Goal: Information Seeking & Learning: Learn about a topic

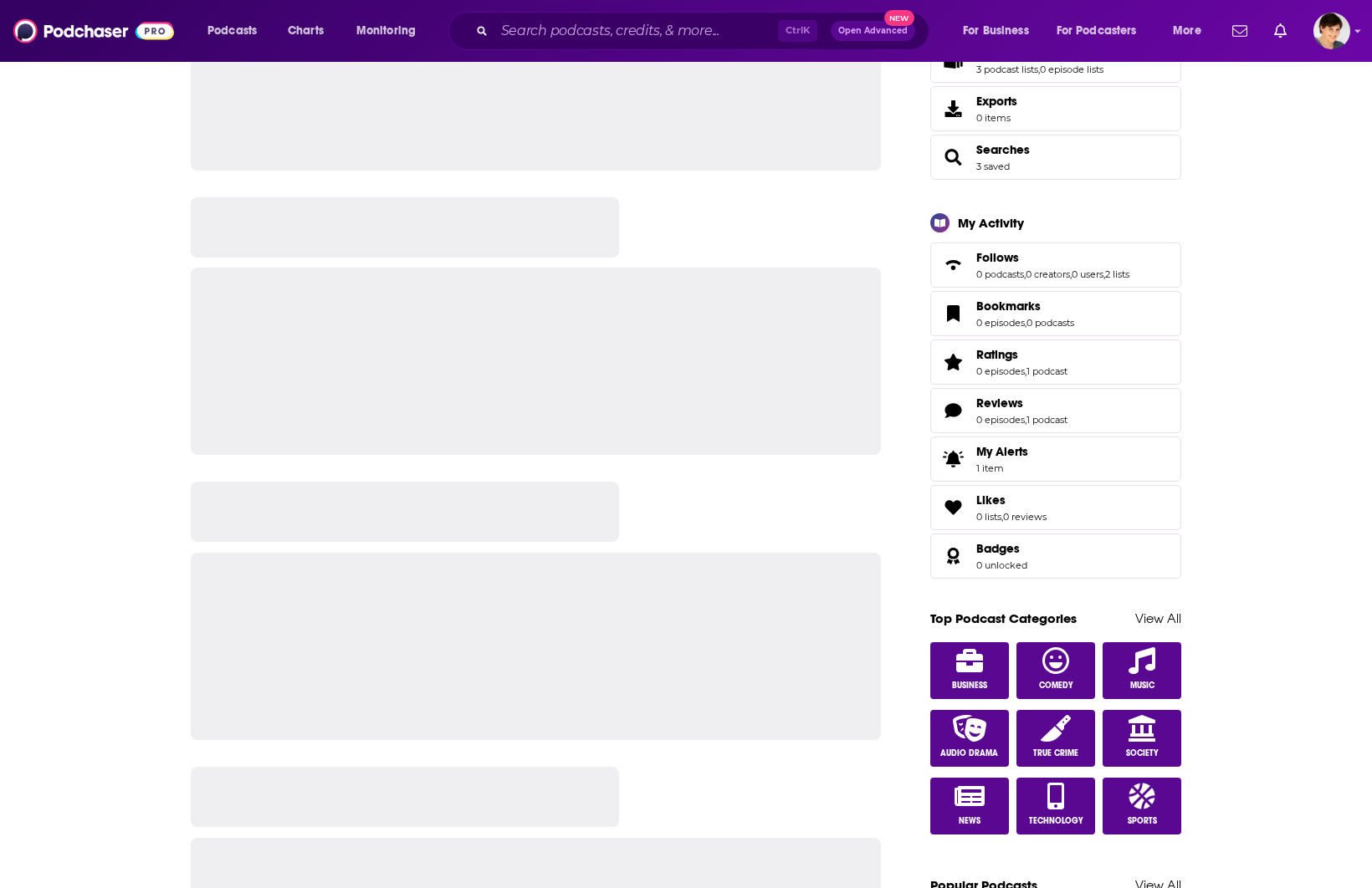
scroll to position [104, 0]
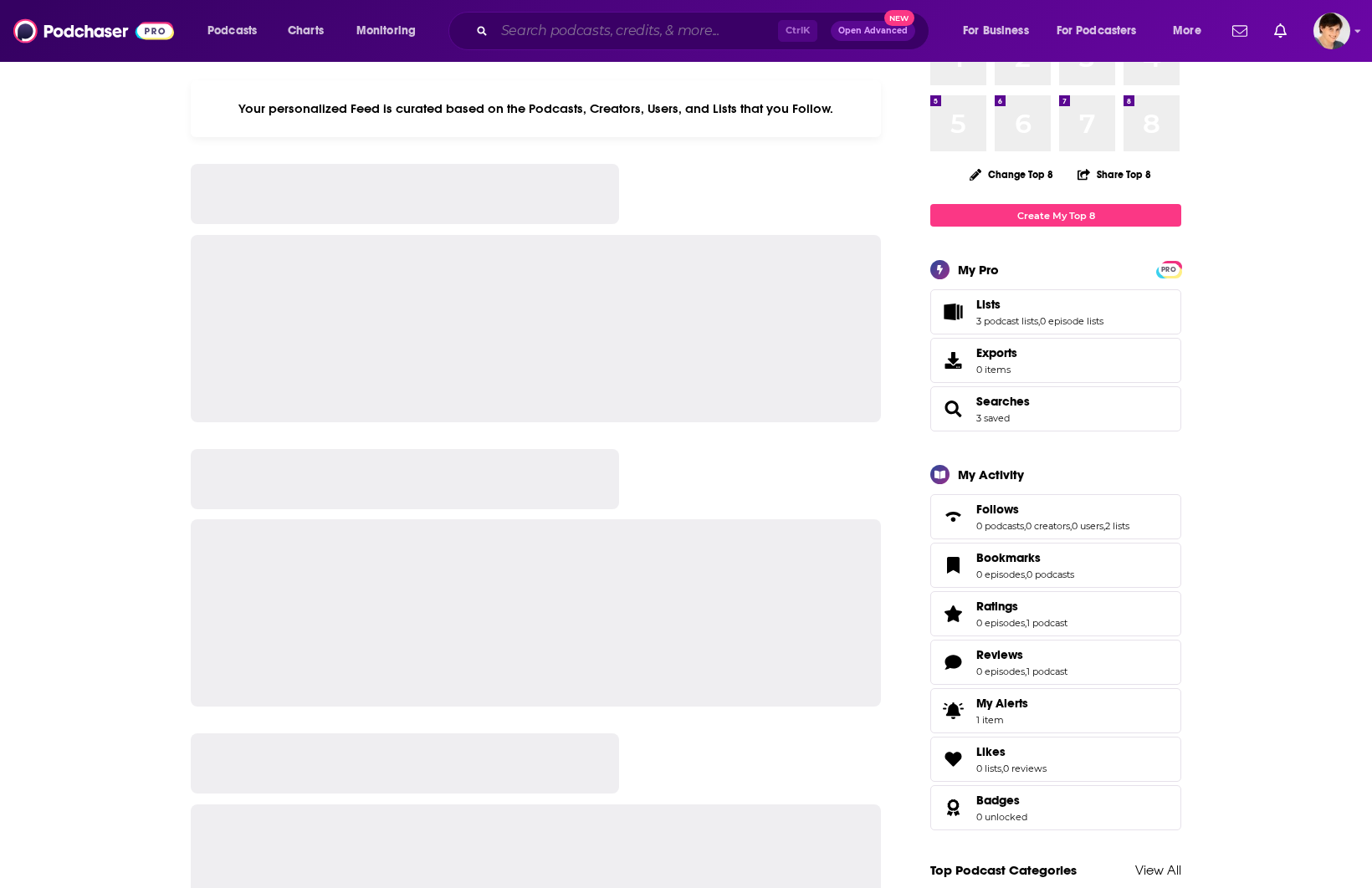
click at [496, 30] on input "Search podcasts, credits, & more..." at bounding box center [636, 30] width 284 height 26
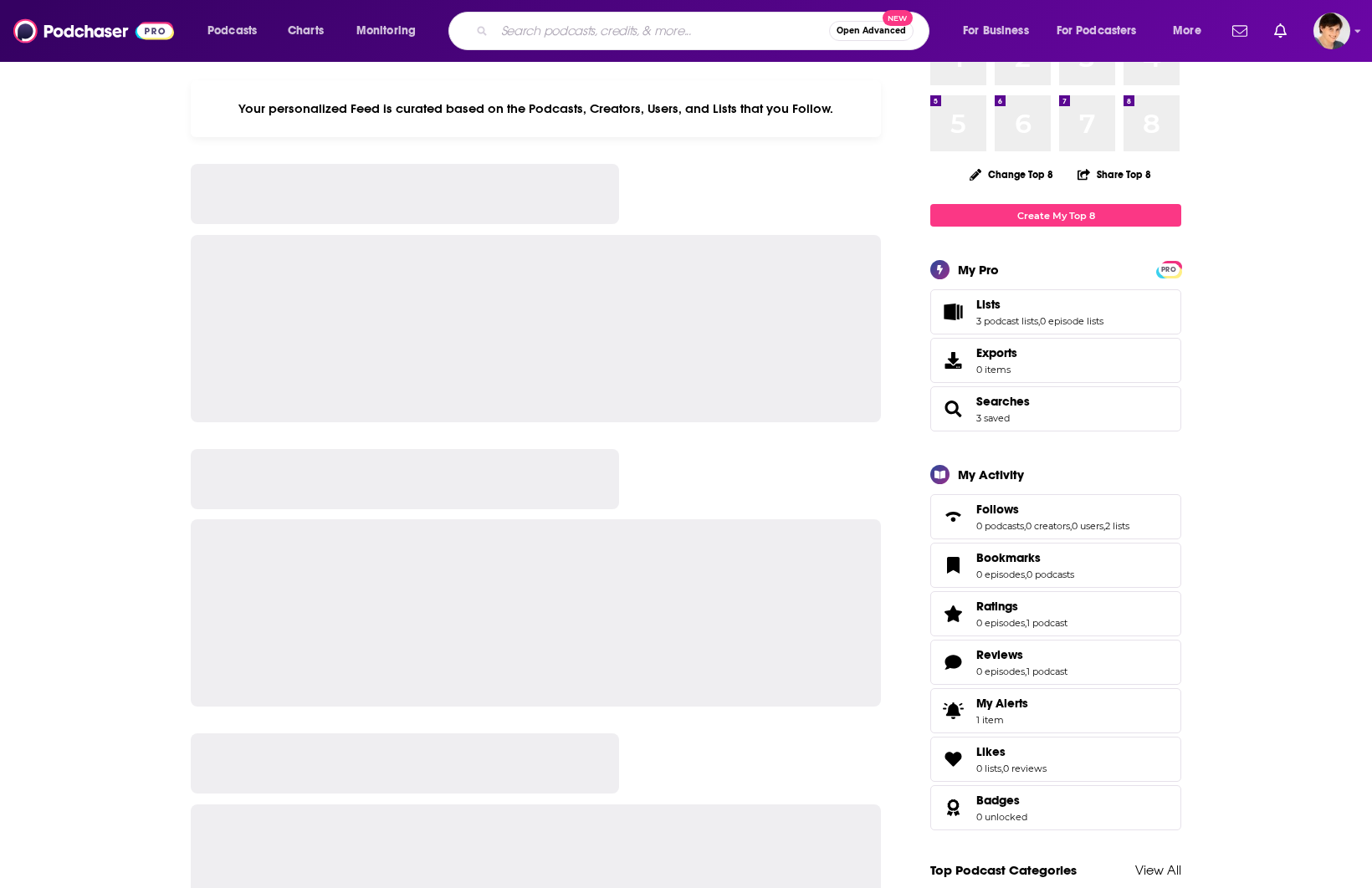
paste input "Digitally Curious"
type input "Digitally Curious"
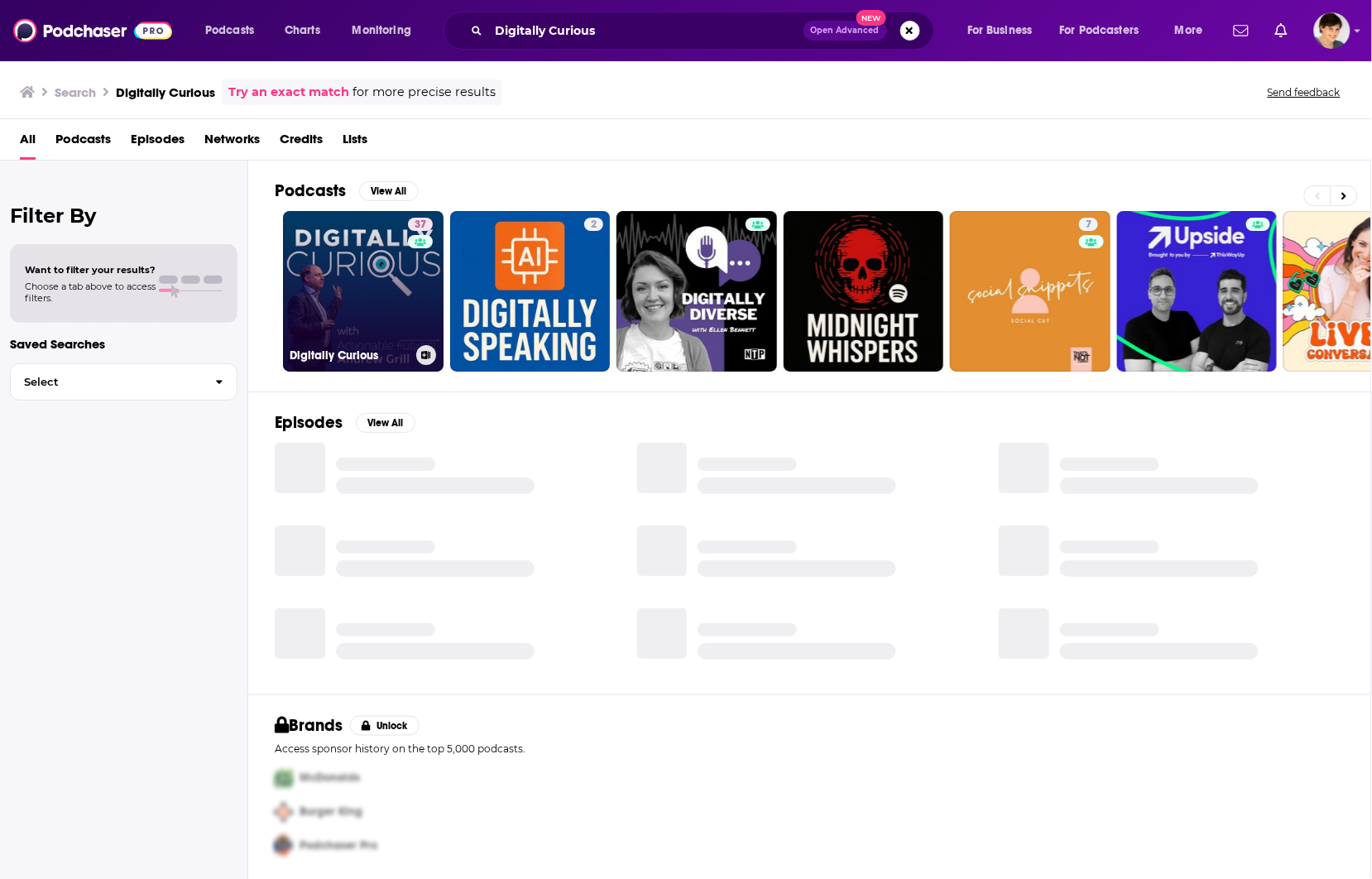
click at [354, 293] on link "37 Digitally Curious" at bounding box center [363, 292] width 160 height 160
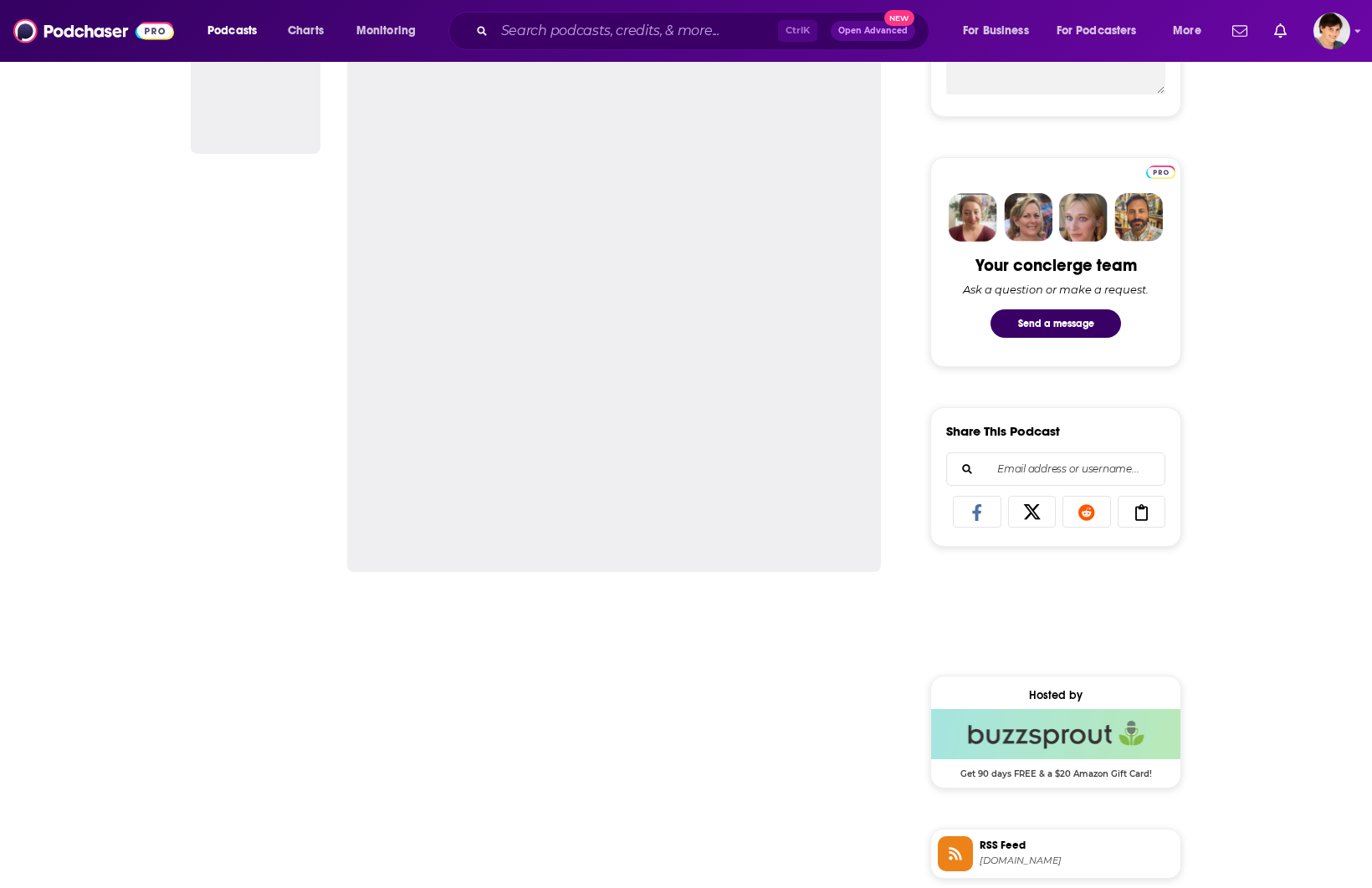
scroll to position [836, 0]
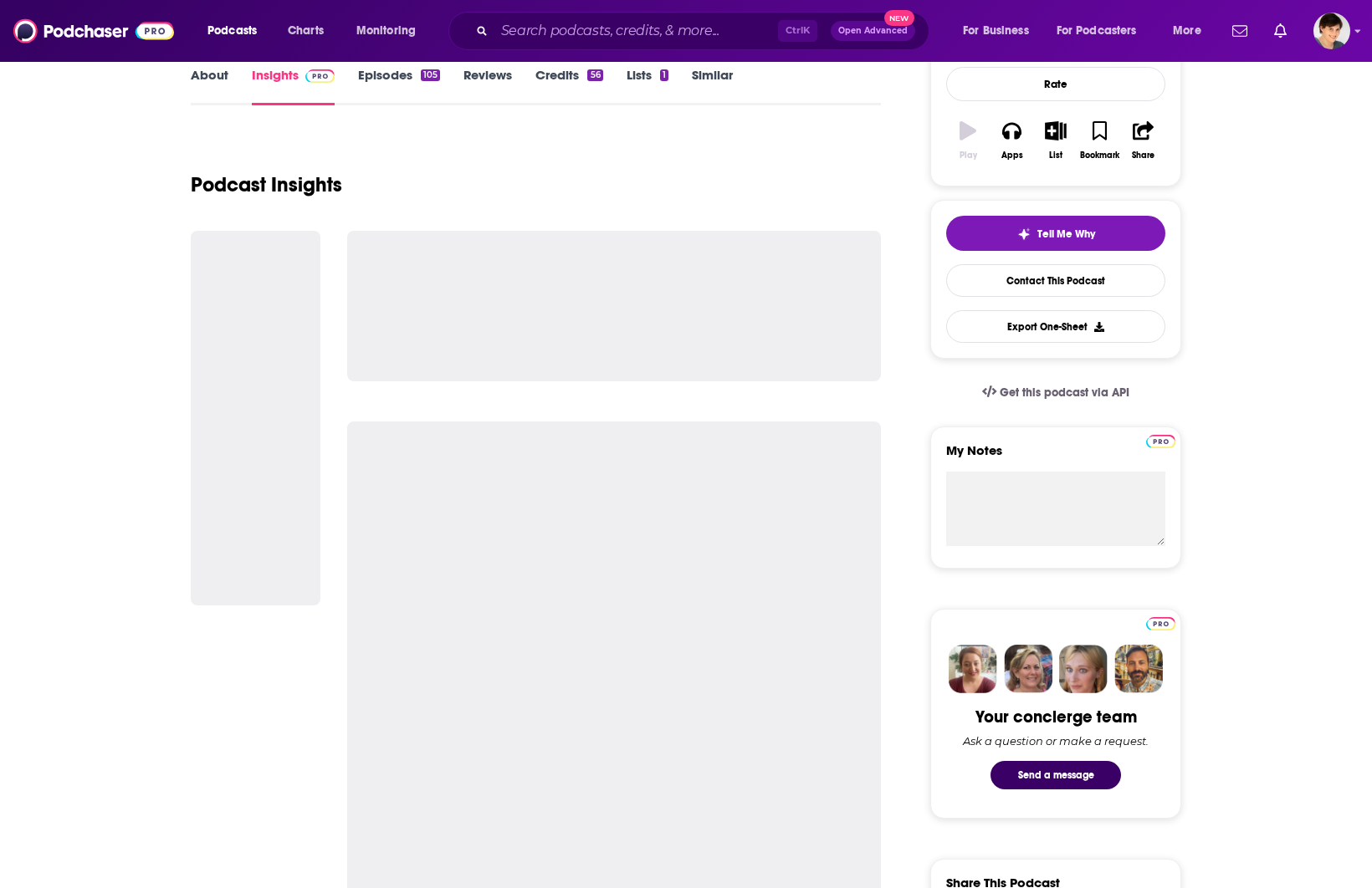
scroll to position [0, 0]
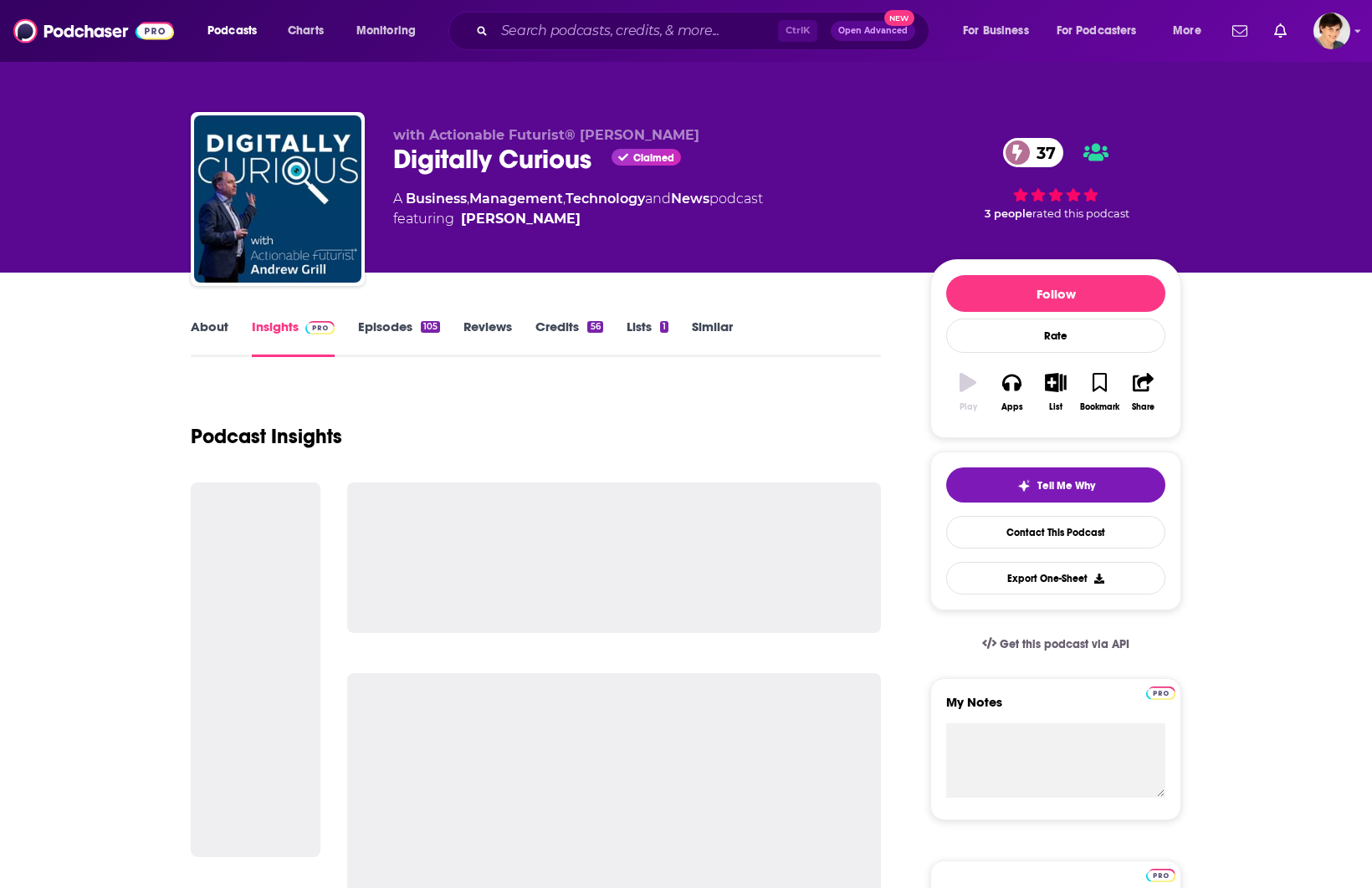
click at [218, 328] on link "About" at bounding box center [209, 338] width 38 height 38
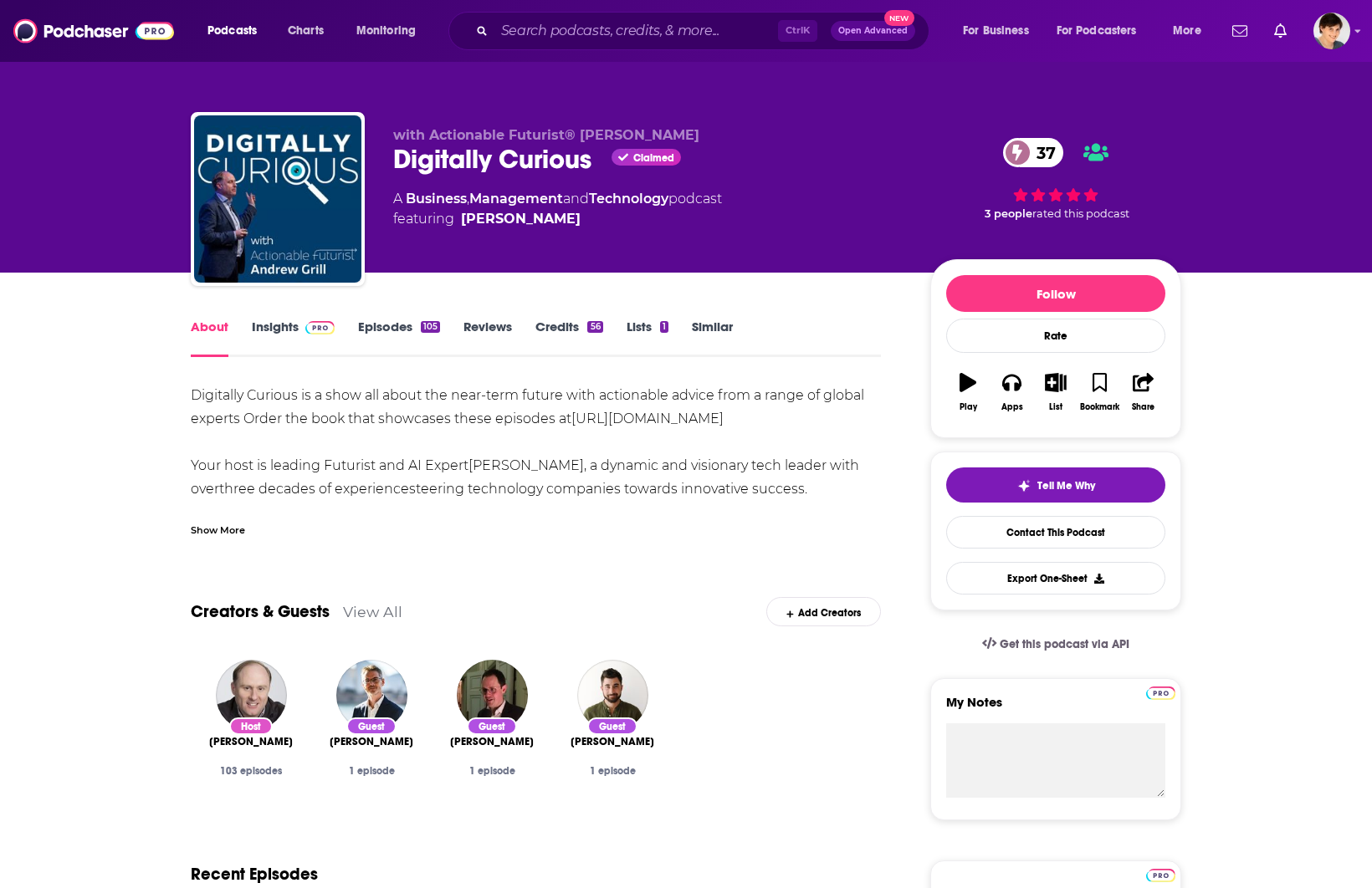
click at [254, 335] on link "Insights" at bounding box center [293, 338] width 83 height 38
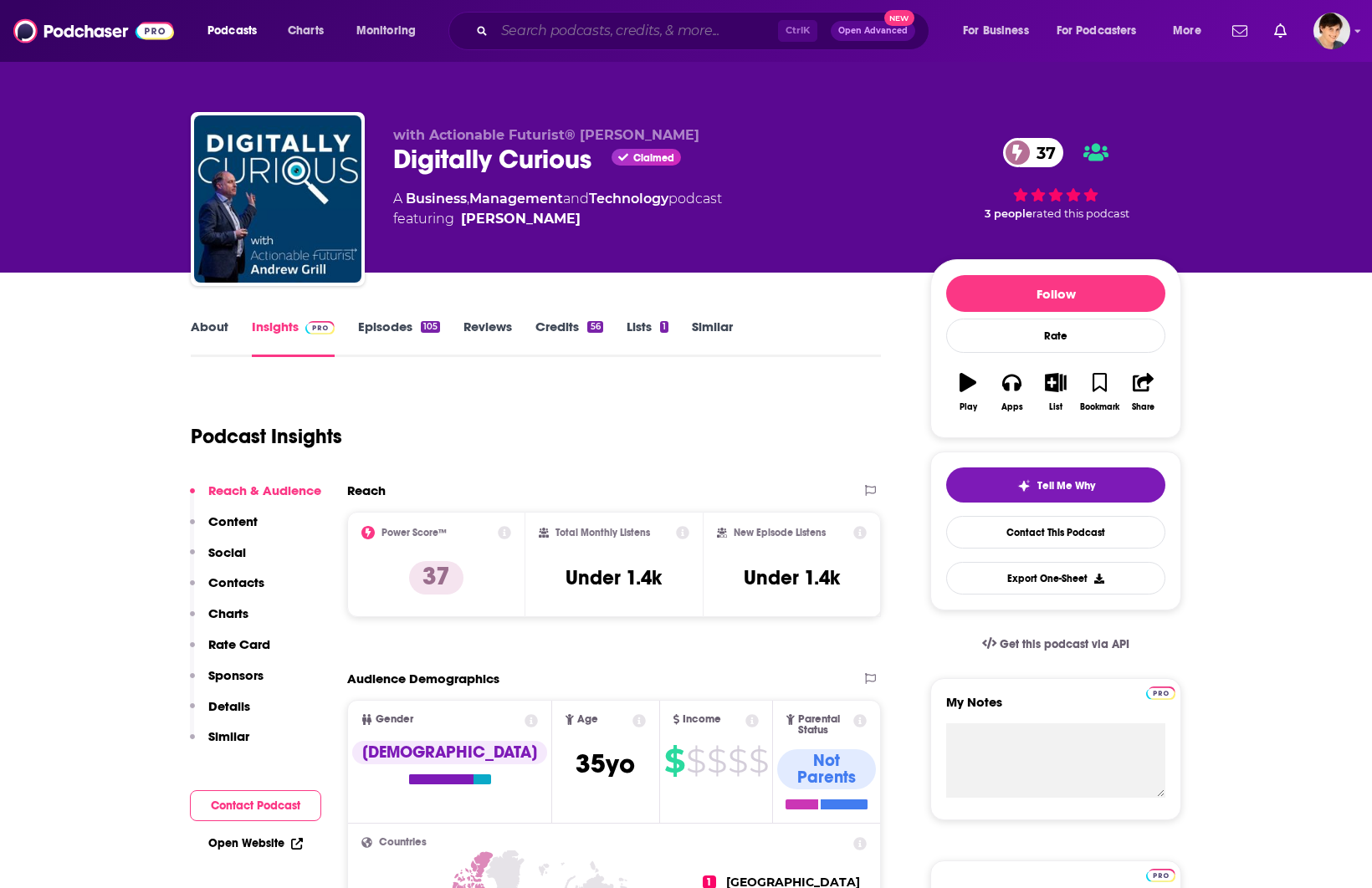
click at [521, 25] on input "Search podcasts, credits, & more..." at bounding box center [636, 30] width 284 height 26
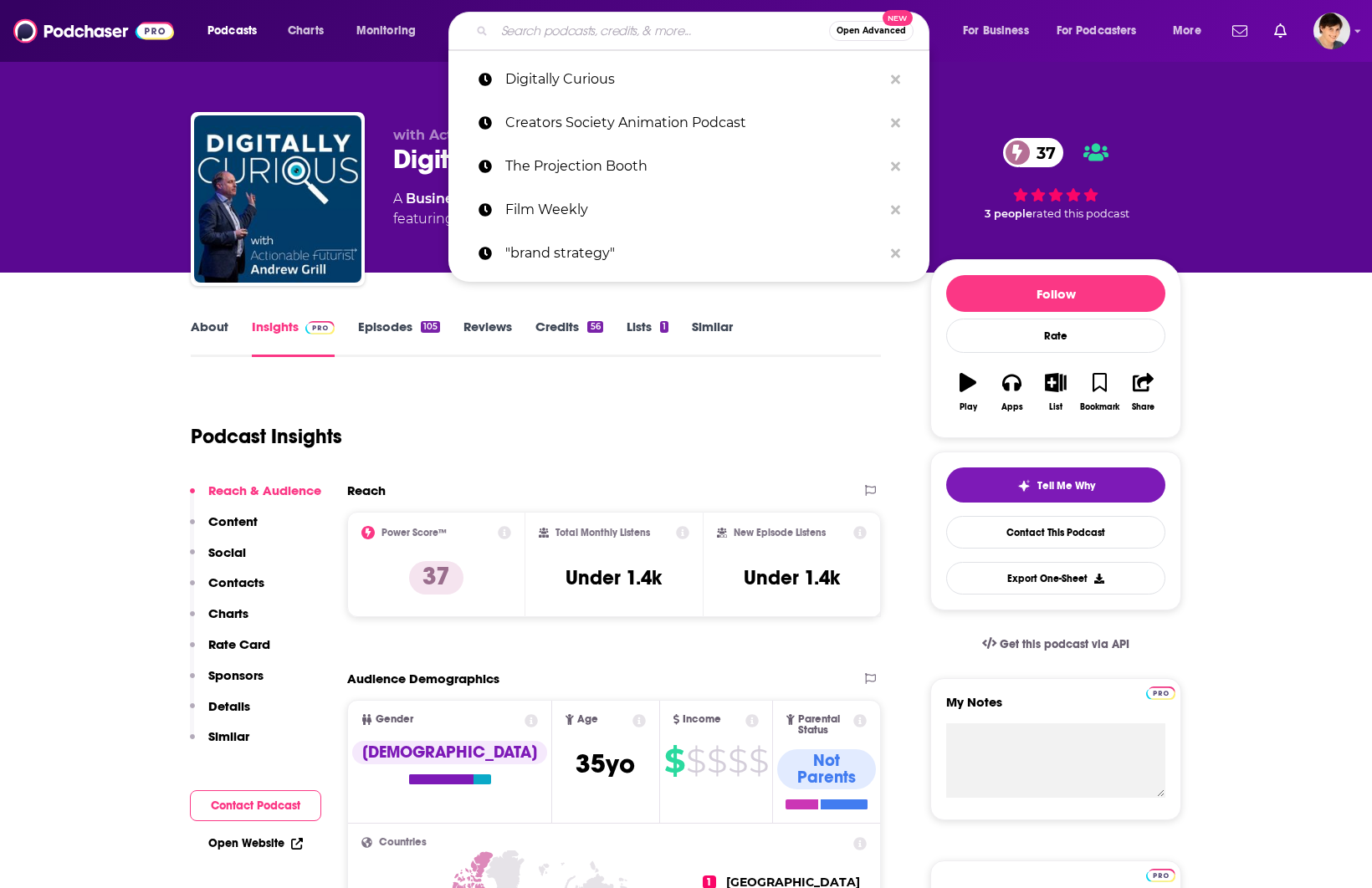
paste input "AI Leadership"
type input "AI Leadership"
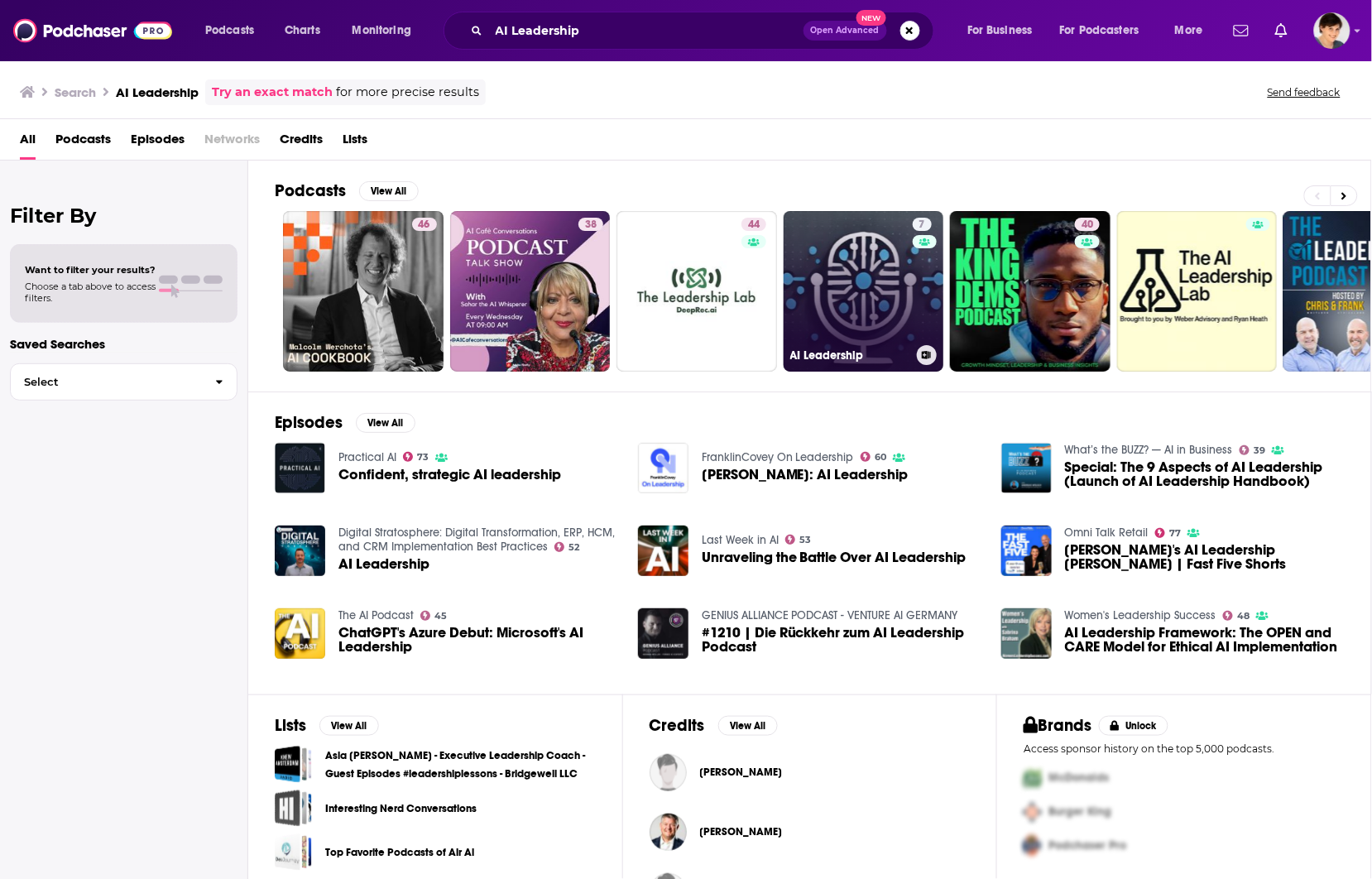
click at [861, 275] on link "7 AI Leadership" at bounding box center [864, 292] width 160 height 160
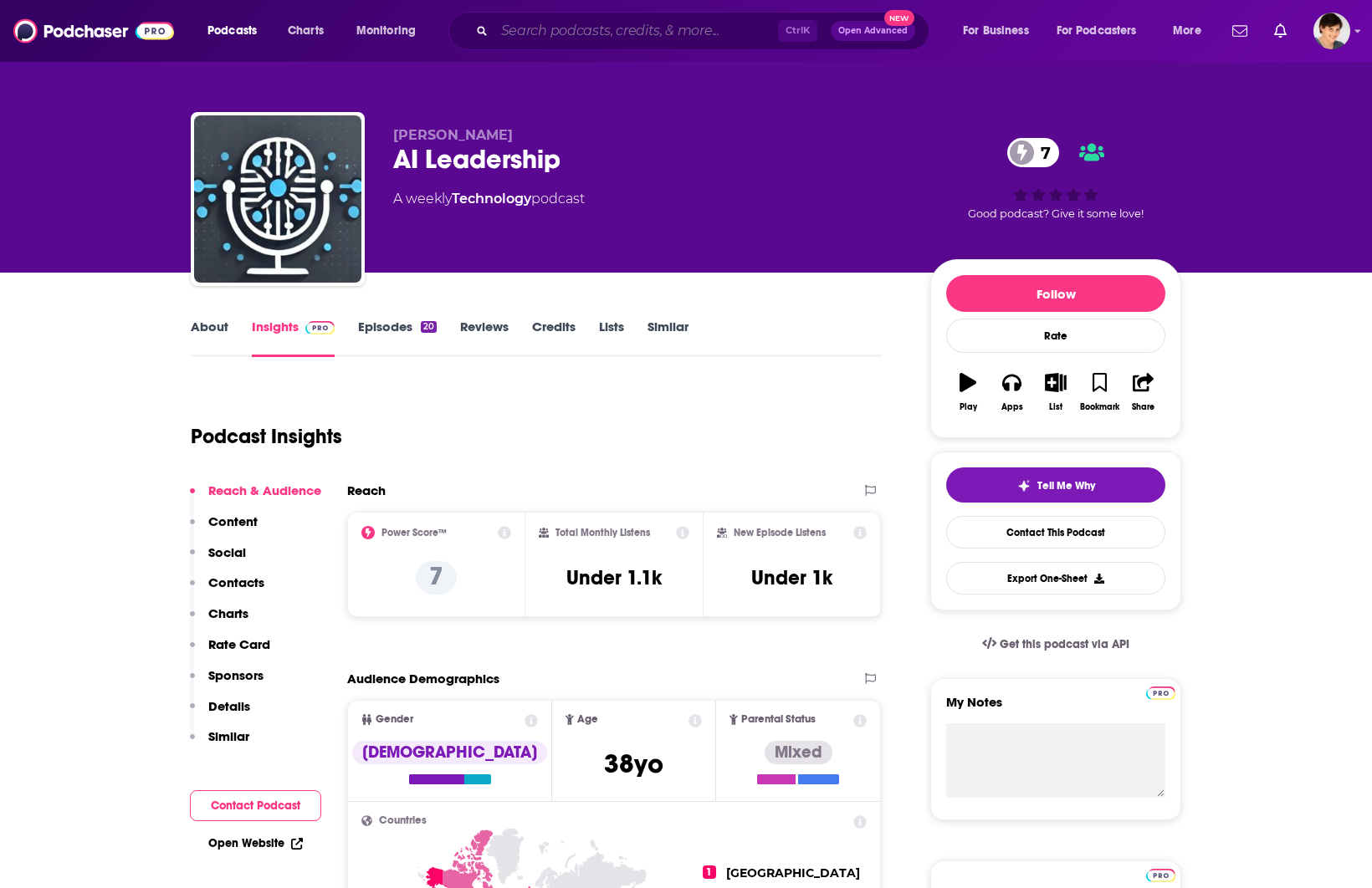
click at [589, 26] on input "Search podcasts, credits, & more..." at bounding box center [636, 30] width 284 height 26
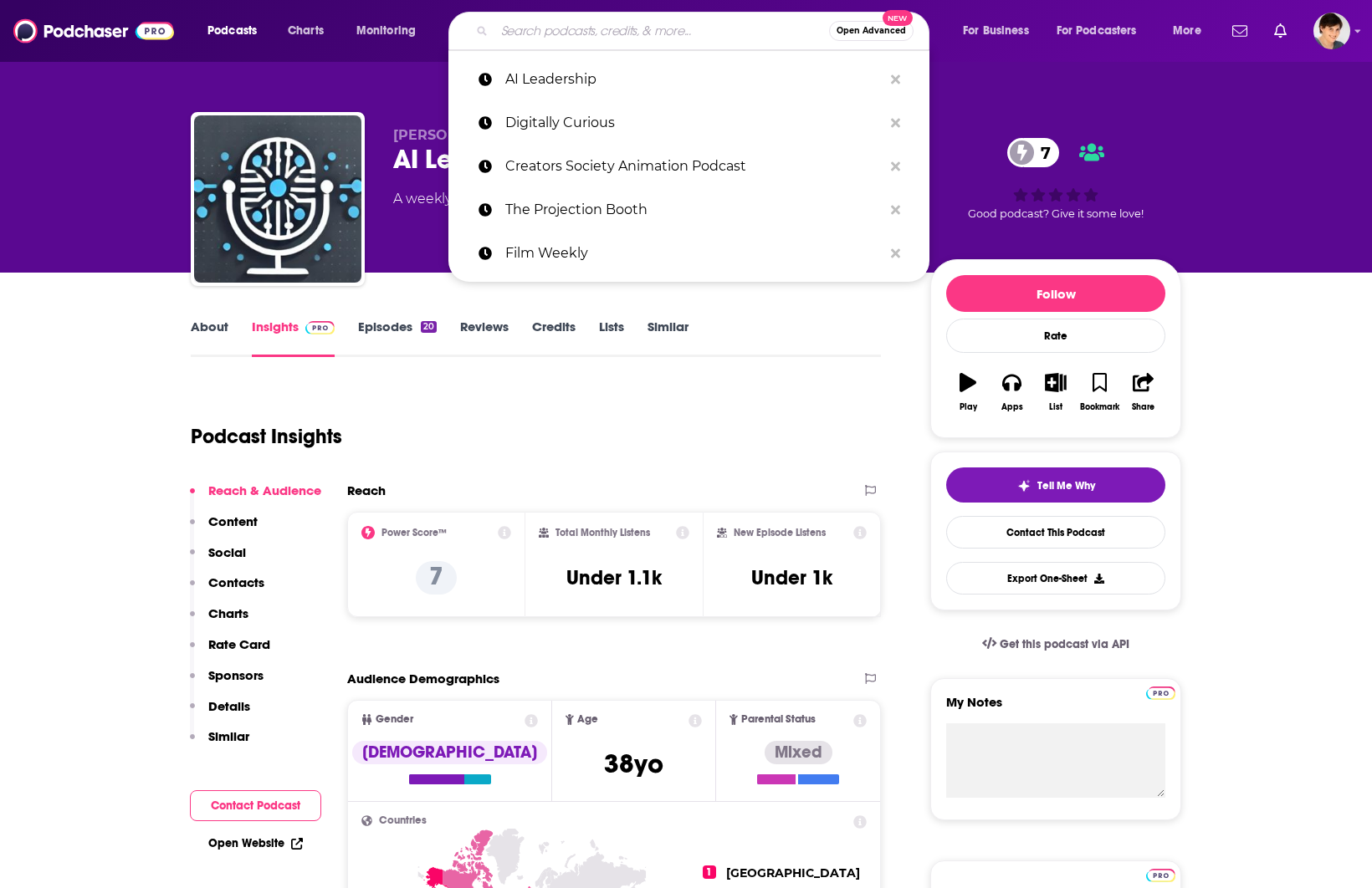
paste input "The Confluence Podcast"
type input "The Confluence Podcast"
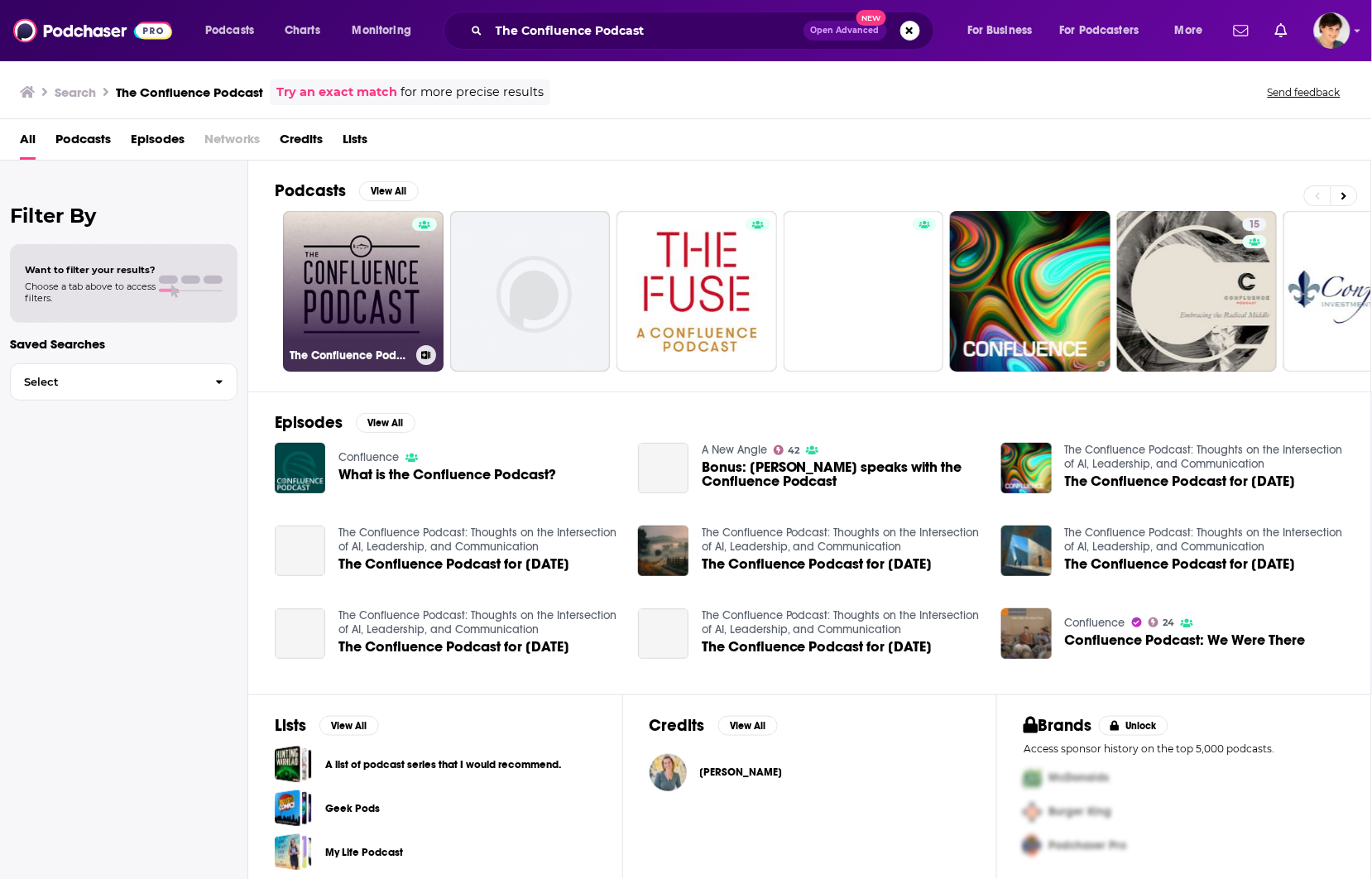
click at [357, 296] on link "The Confluence Podcast" at bounding box center [363, 292] width 160 height 160
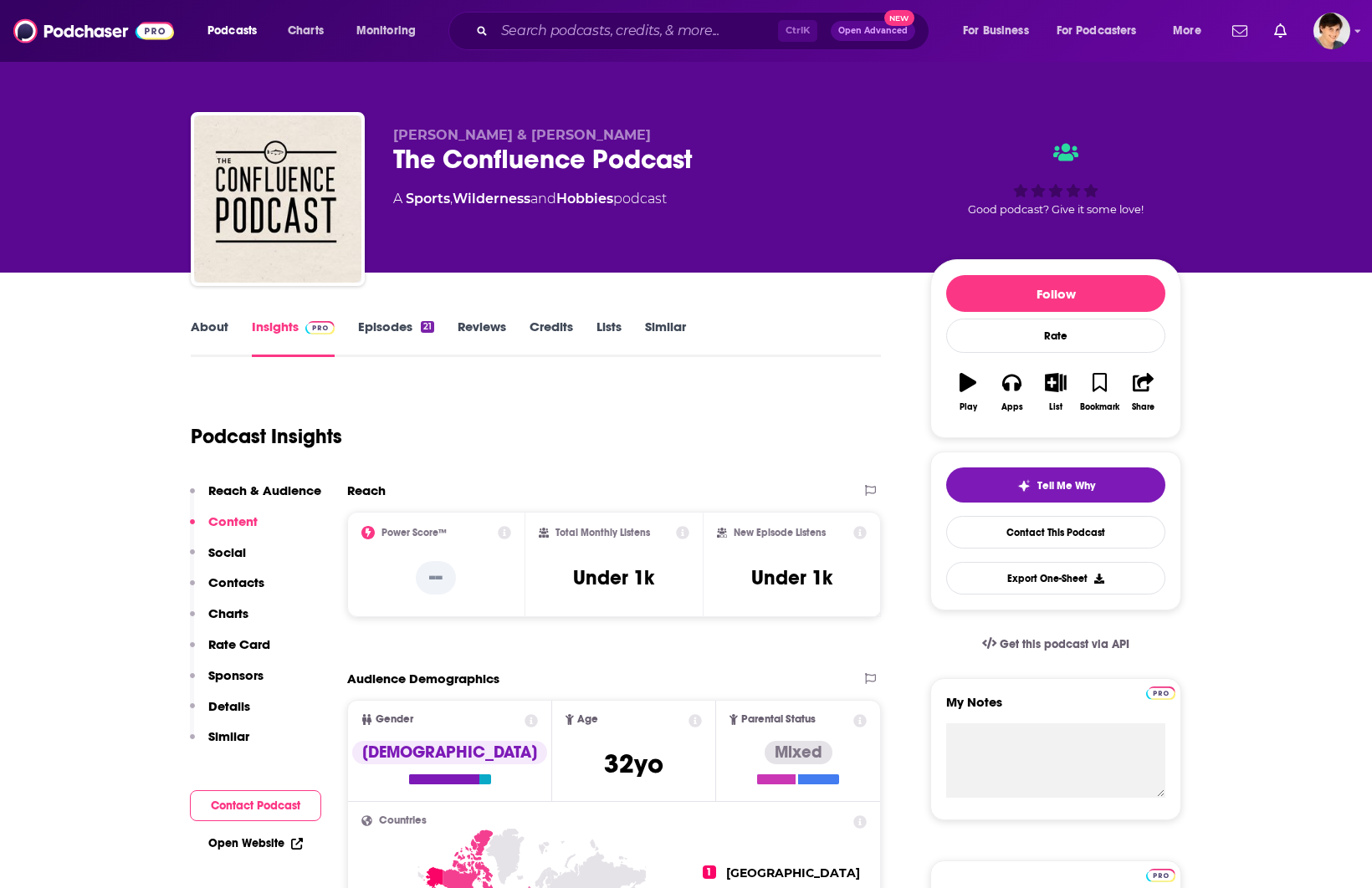
click at [211, 326] on link "About" at bounding box center [209, 338] width 38 height 38
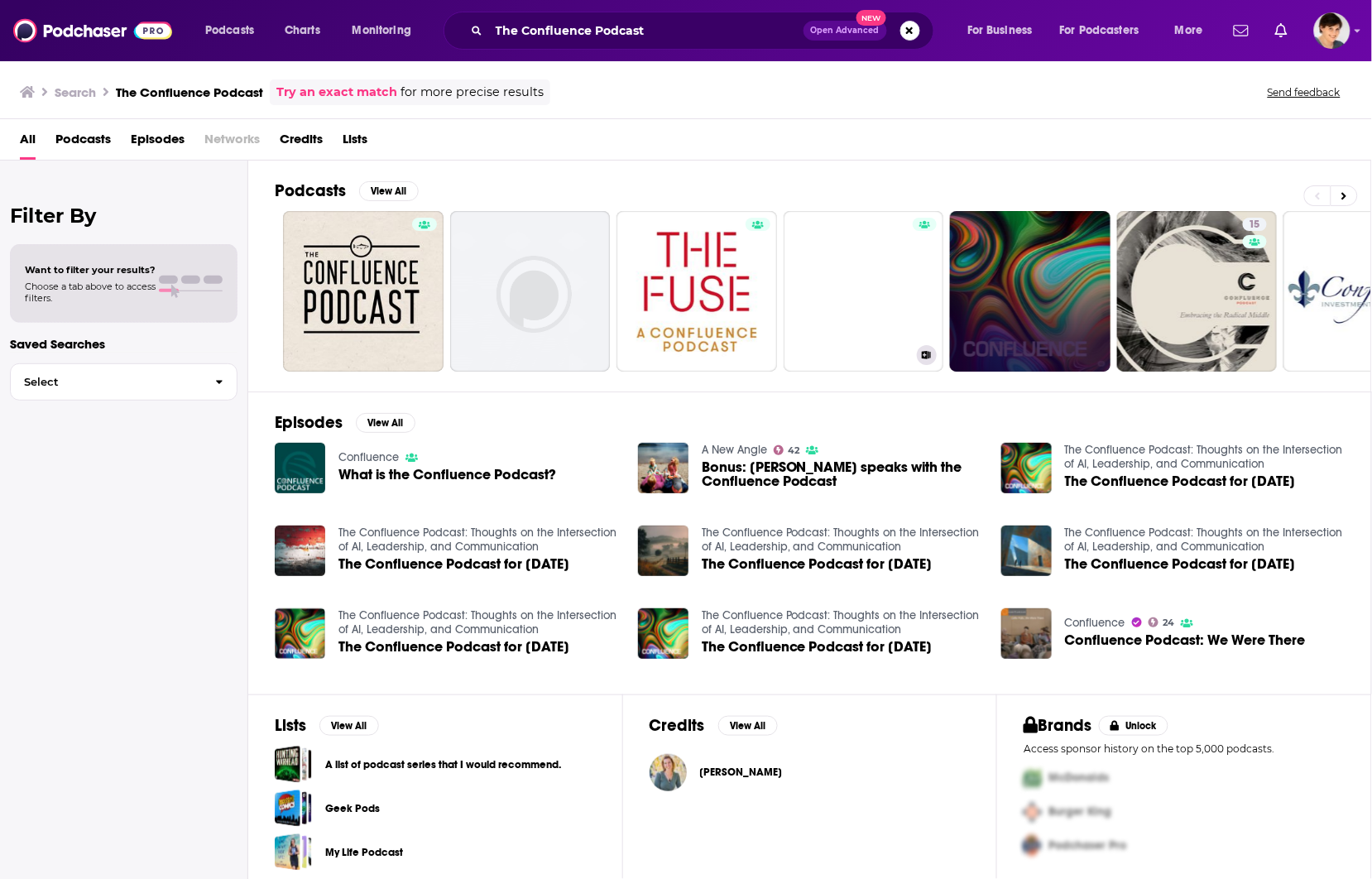
click at [998, 277] on link at bounding box center [1030, 292] width 160 height 160
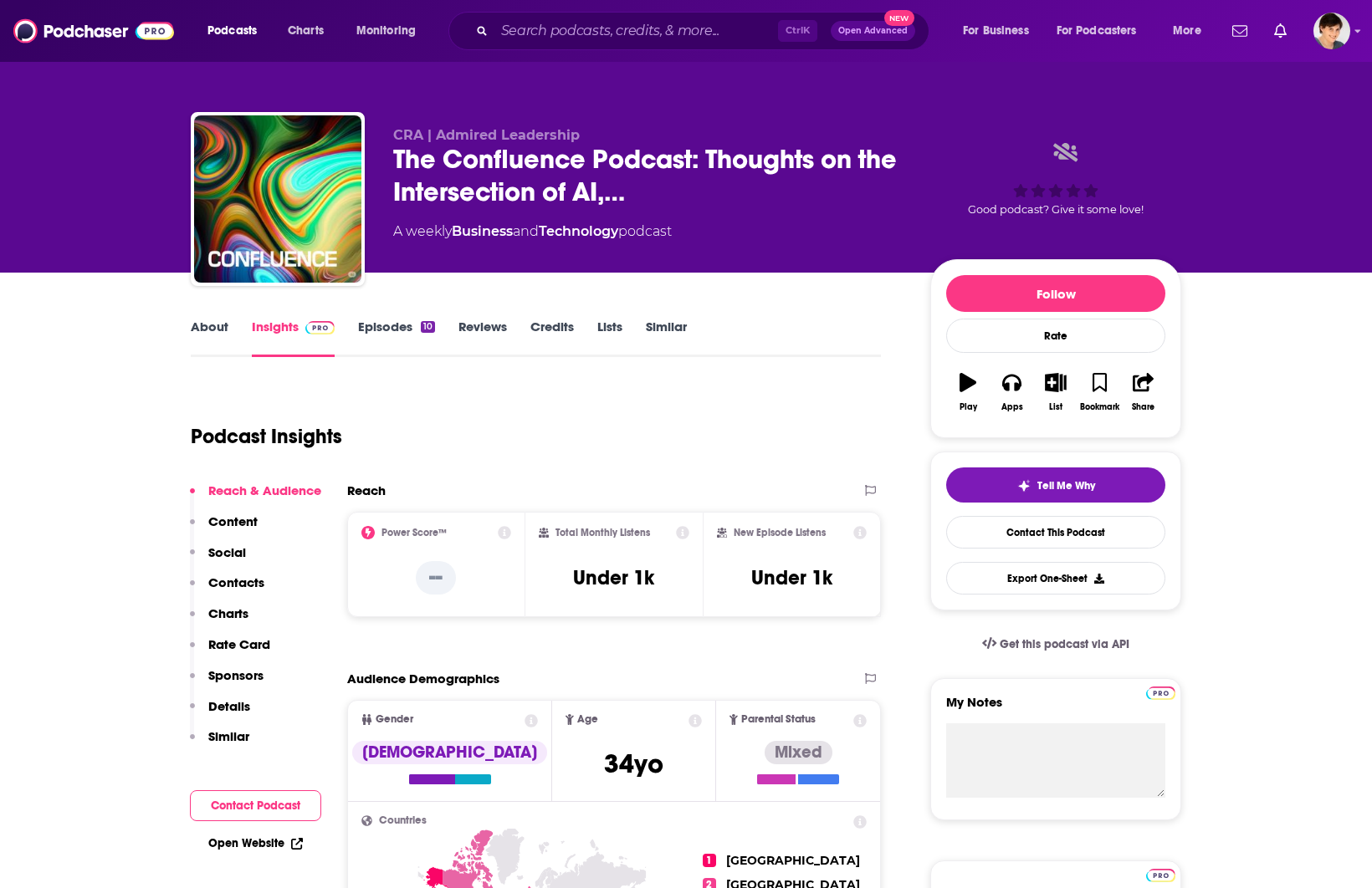
click at [198, 328] on link "About" at bounding box center [209, 338] width 38 height 38
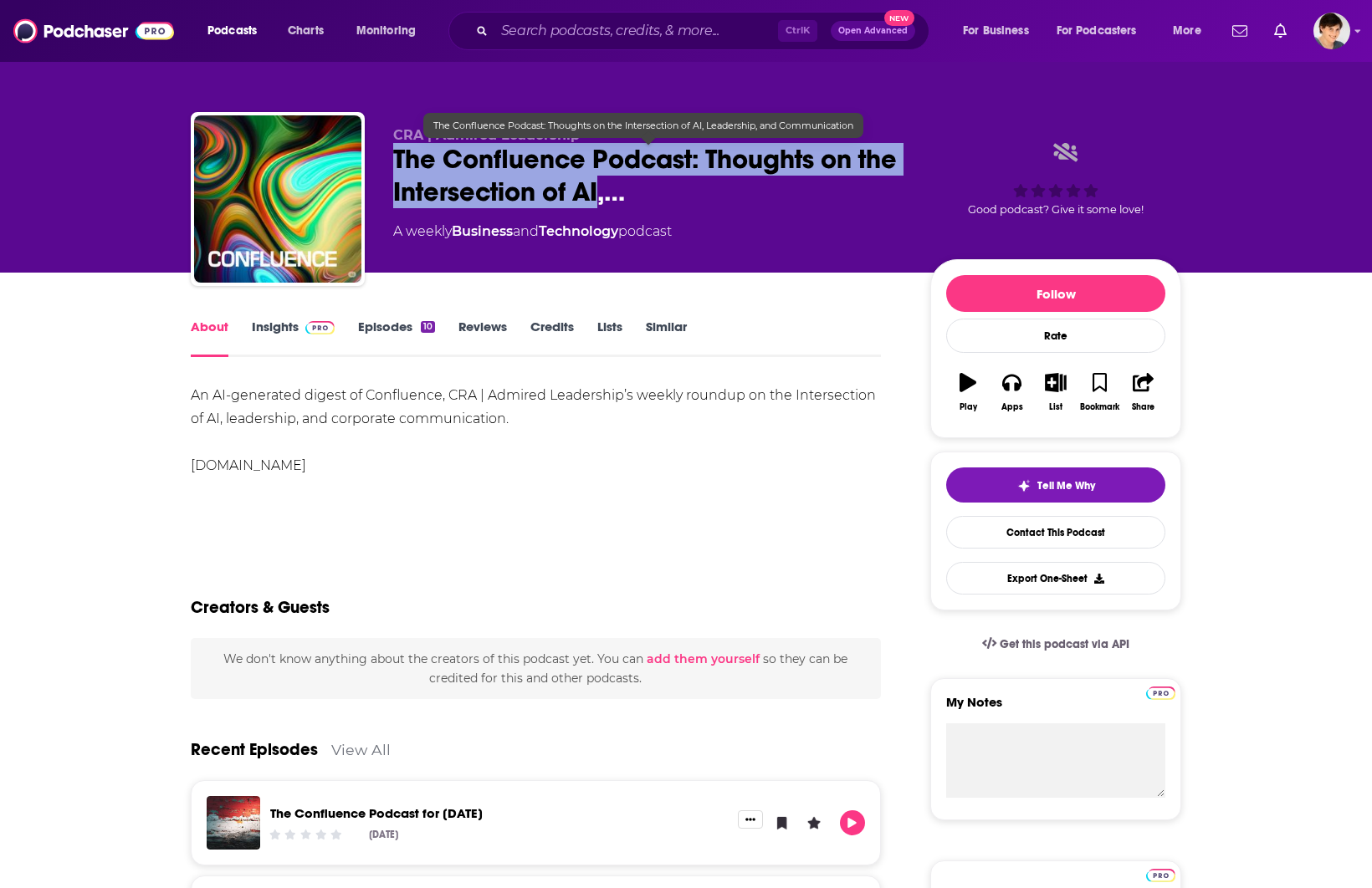
drag, startPoint x: 427, startPoint y: 161, endPoint x: 598, endPoint y: 194, distance: 174.2
click at [598, 194] on span "The Confluence Podcast: Thoughts on the Intersection of AI,…" at bounding box center [648, 176] width 510 height 65
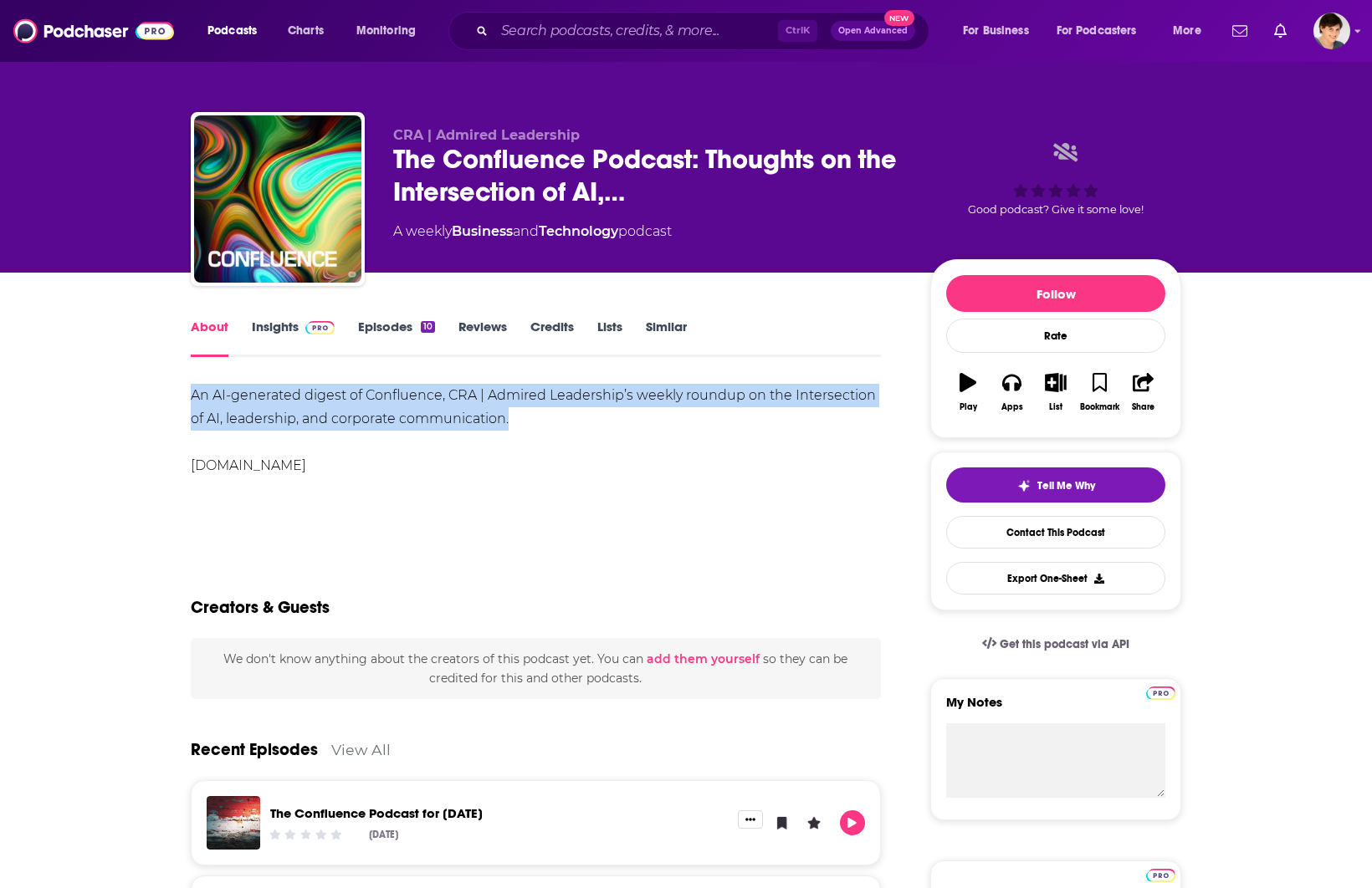
drag, startPoint x: 561, startPoint y: 419, endPoint x: 155, endPoint y: 407, distance: 406.2
copy div "An AI-generated digest of Confluence, CRA | Admired Leadership’s weekly roundup…"
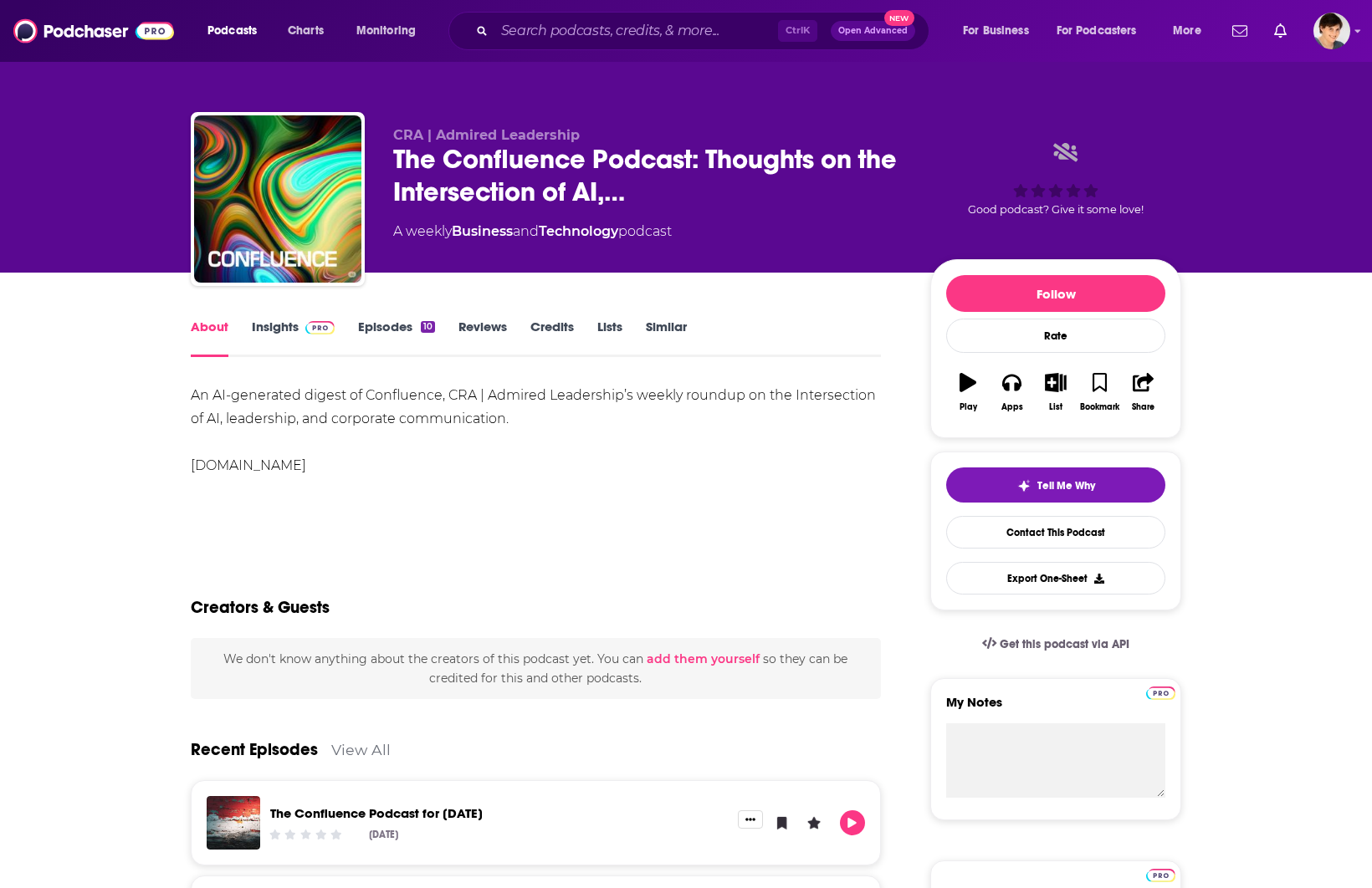
click at [354, 472] on div "An AI-generated digest of Confluence, CRA | Admired Leadership’s weekly roundup…" at bounding box center [535, 430] width 690 height 94
click at [262, 327] on link "Insights" at bounding box center [293, 338] width 83 height 38
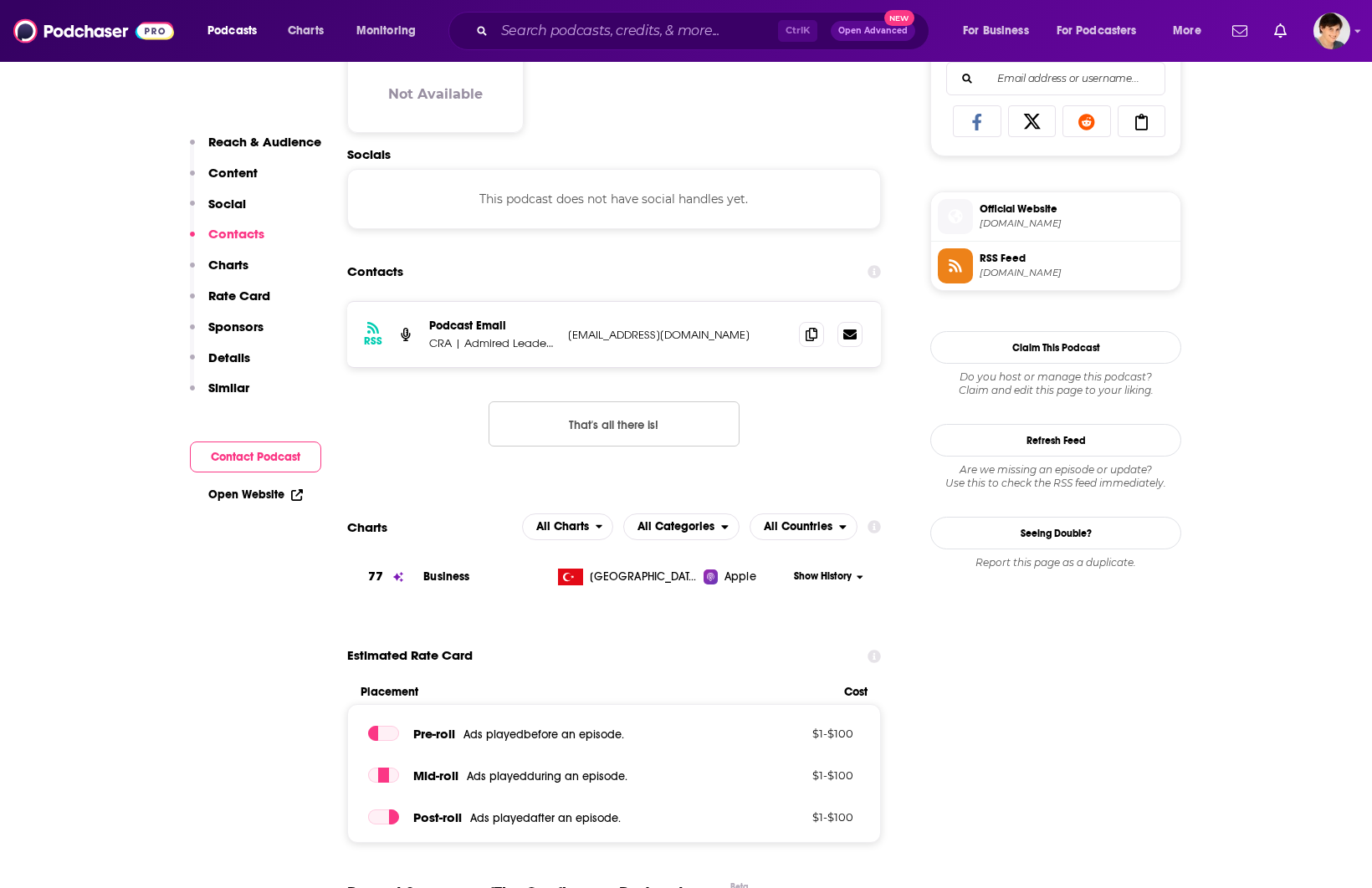
scroll to position [1150, 0]
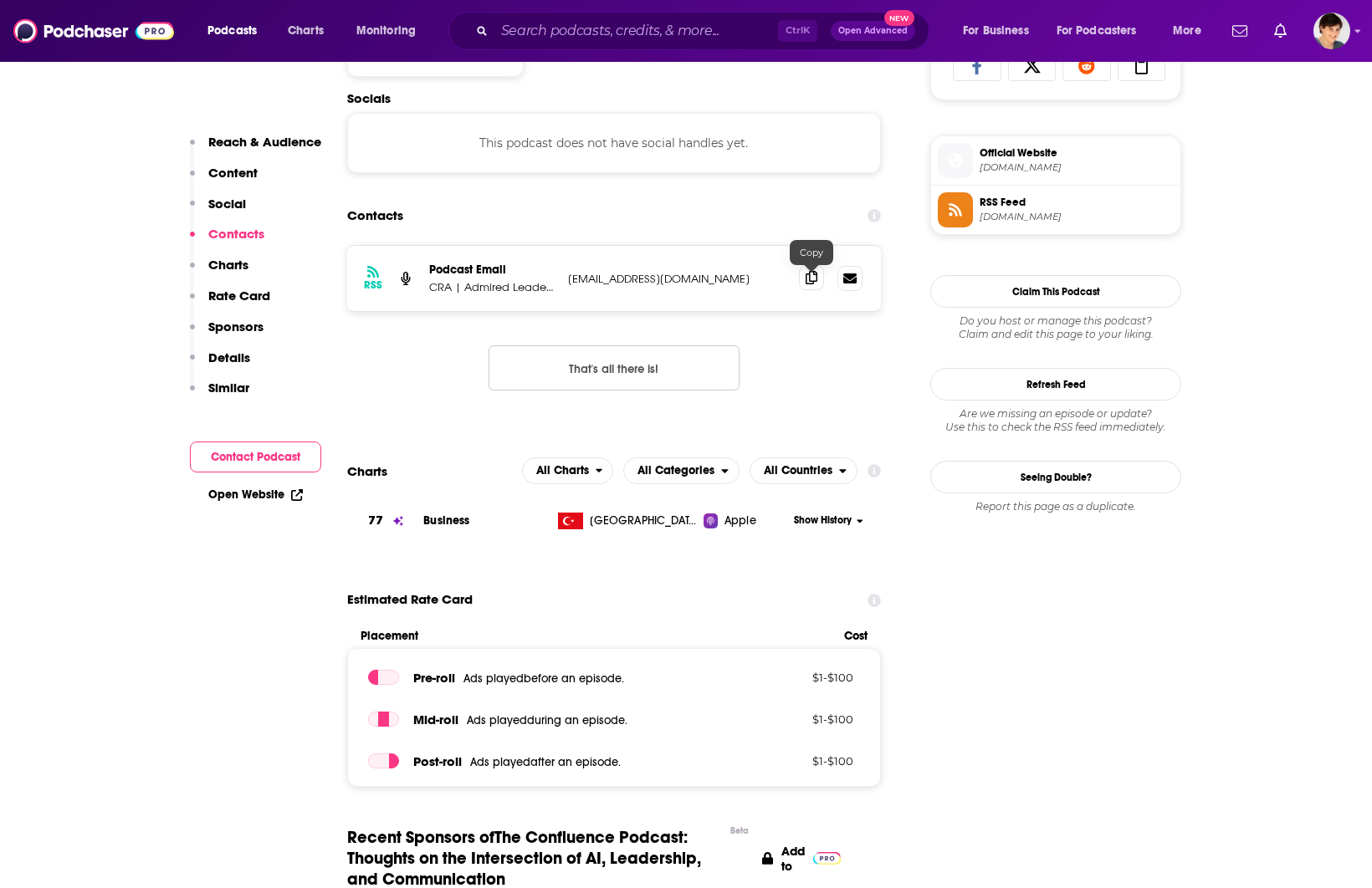
click at [805, 284] on icon at bounding box center [811, 278] width 12 height 14
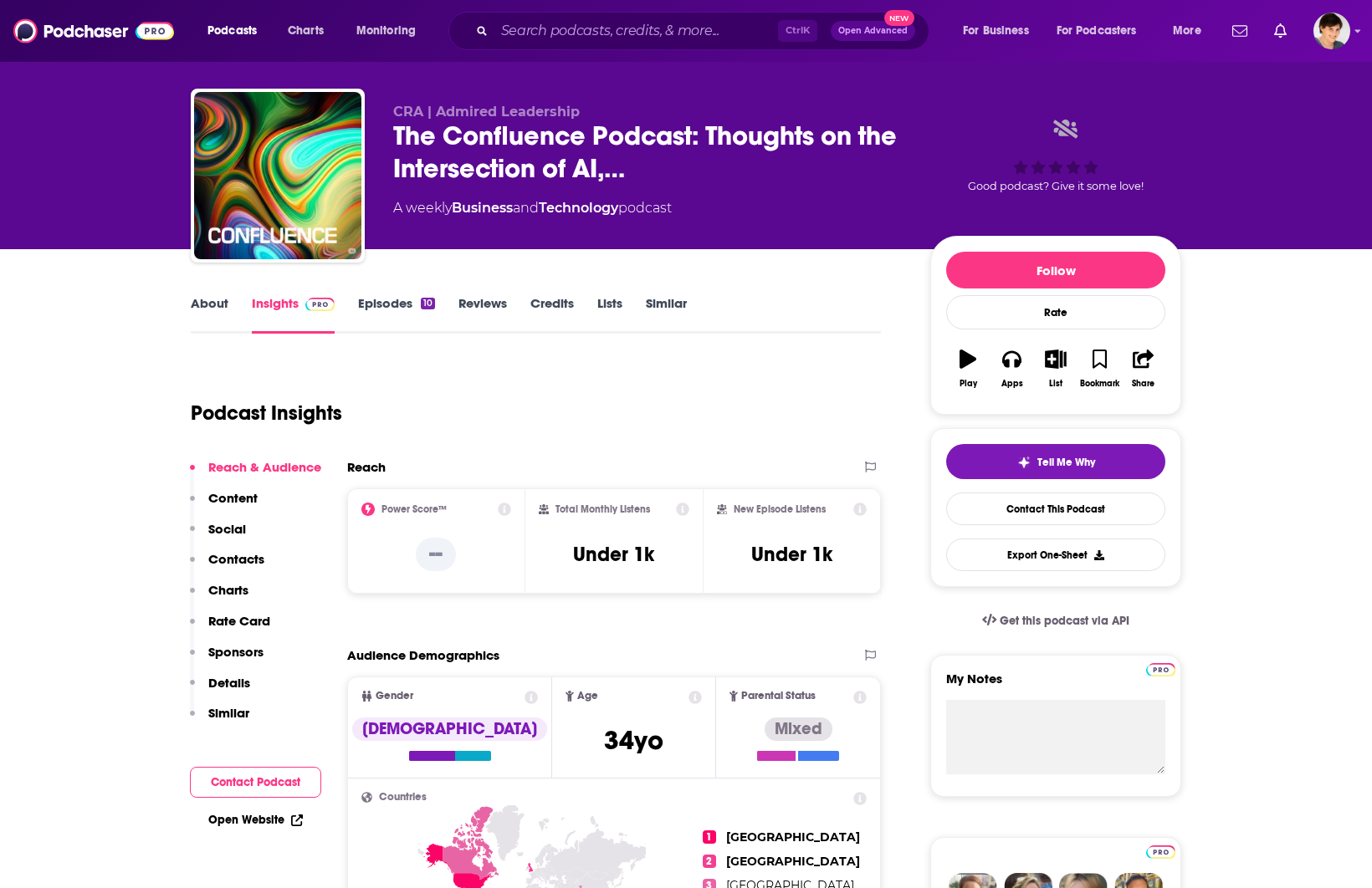
scroll to position [0, 0]
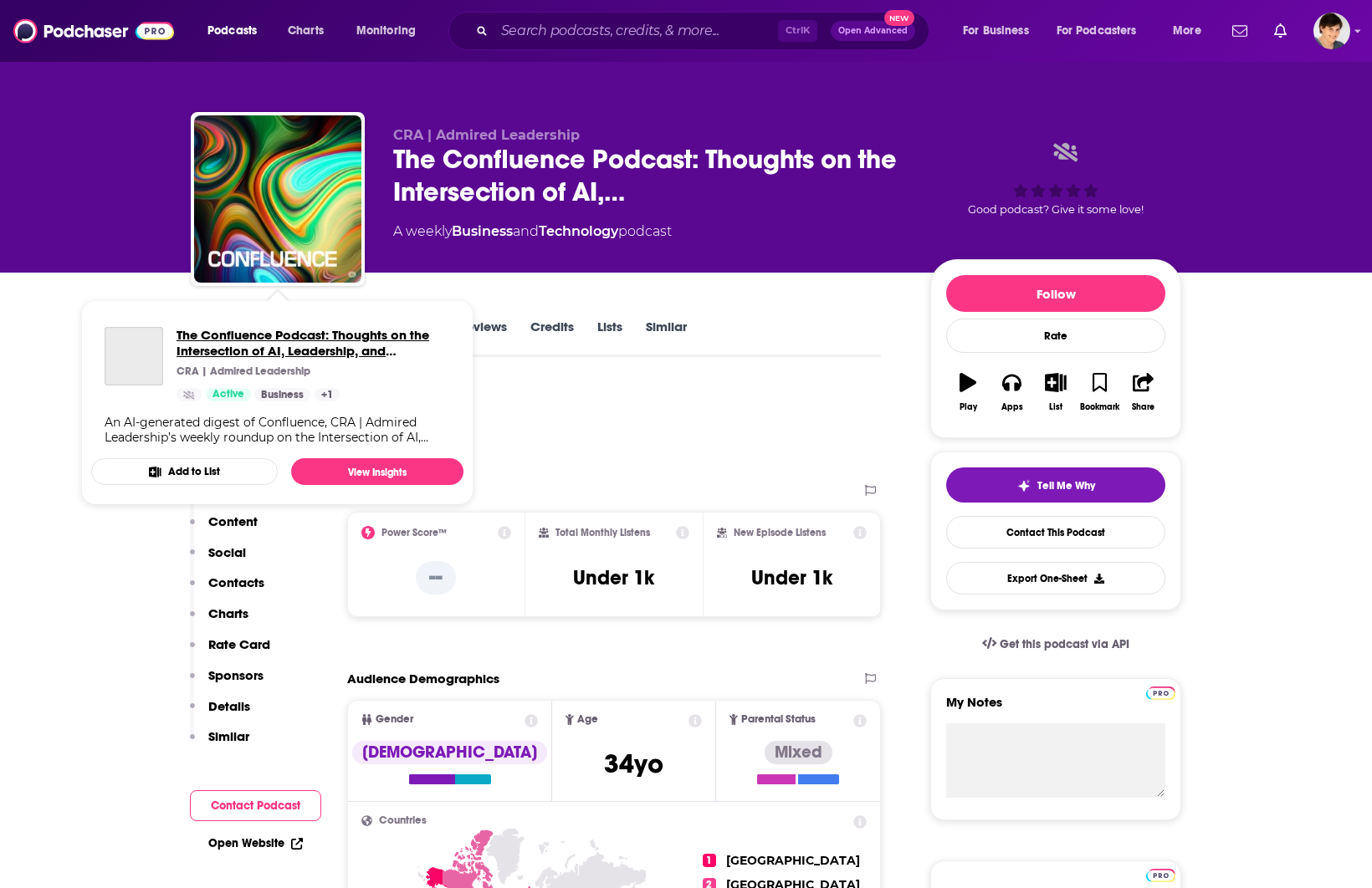
click at [211, 335] on span "The Confluence Podcast: Thoughts on the Intersection of AI, Leadership, and Com…" at bounding box center [313, 343] width 273 height 32
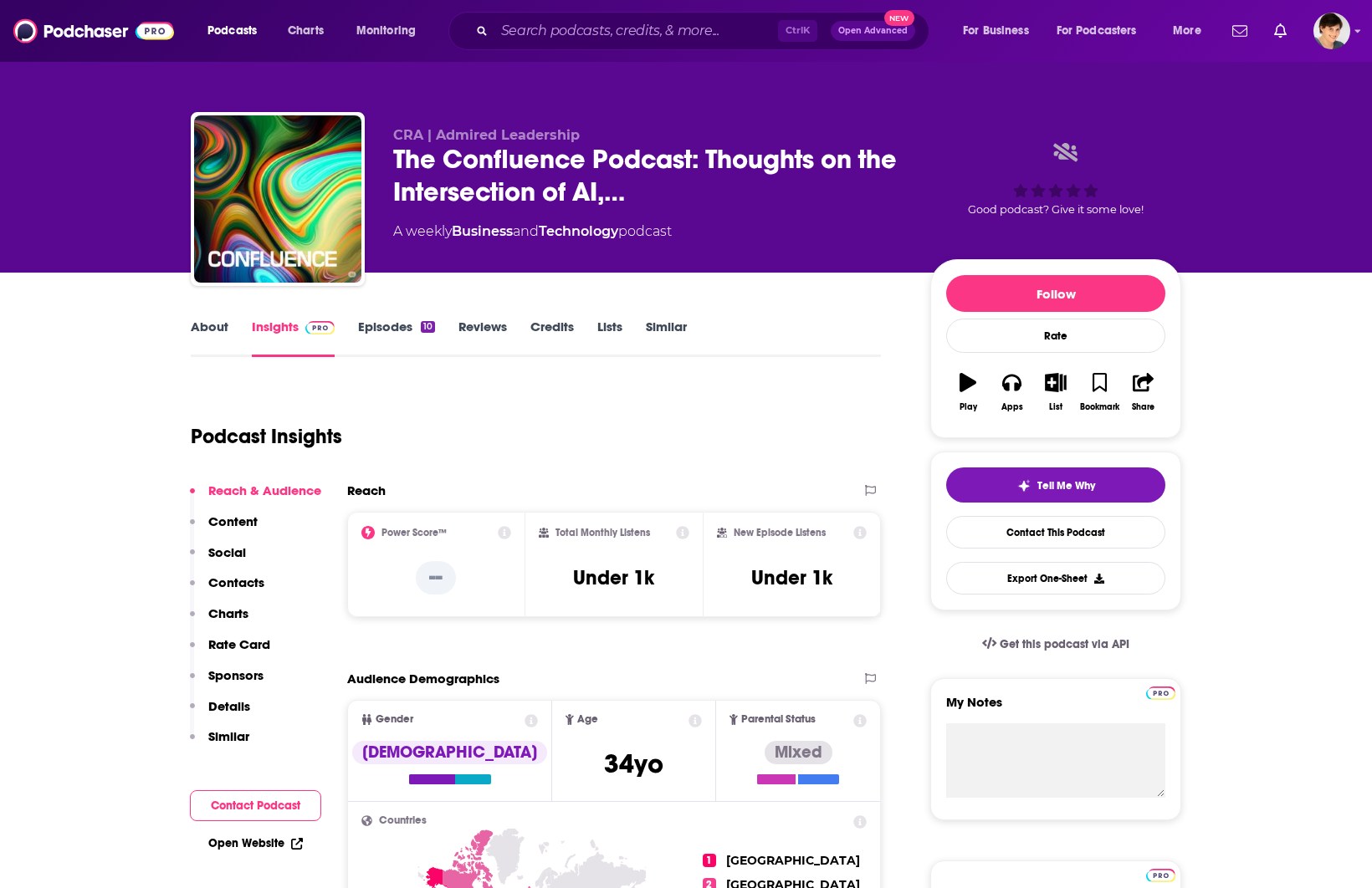
click at [206, 328] on link "About" at bounding box center [209, 338] width 38 height 38
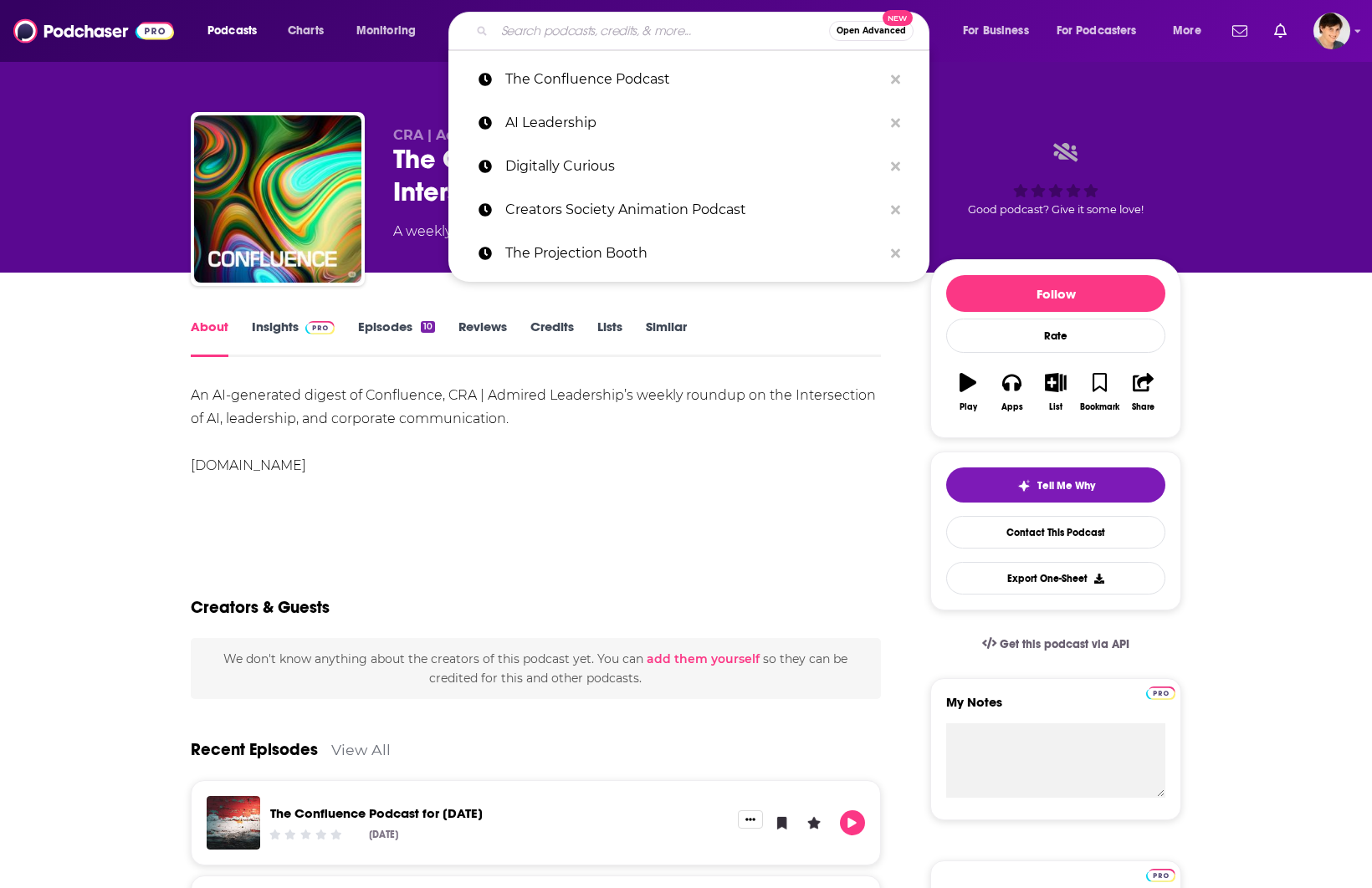
click at [507, 25] on input "Search podcasts, credits, & more..." at bounding box center [662, 30] width 335 height 26
paste input "King Moves"
type input "King Moves"
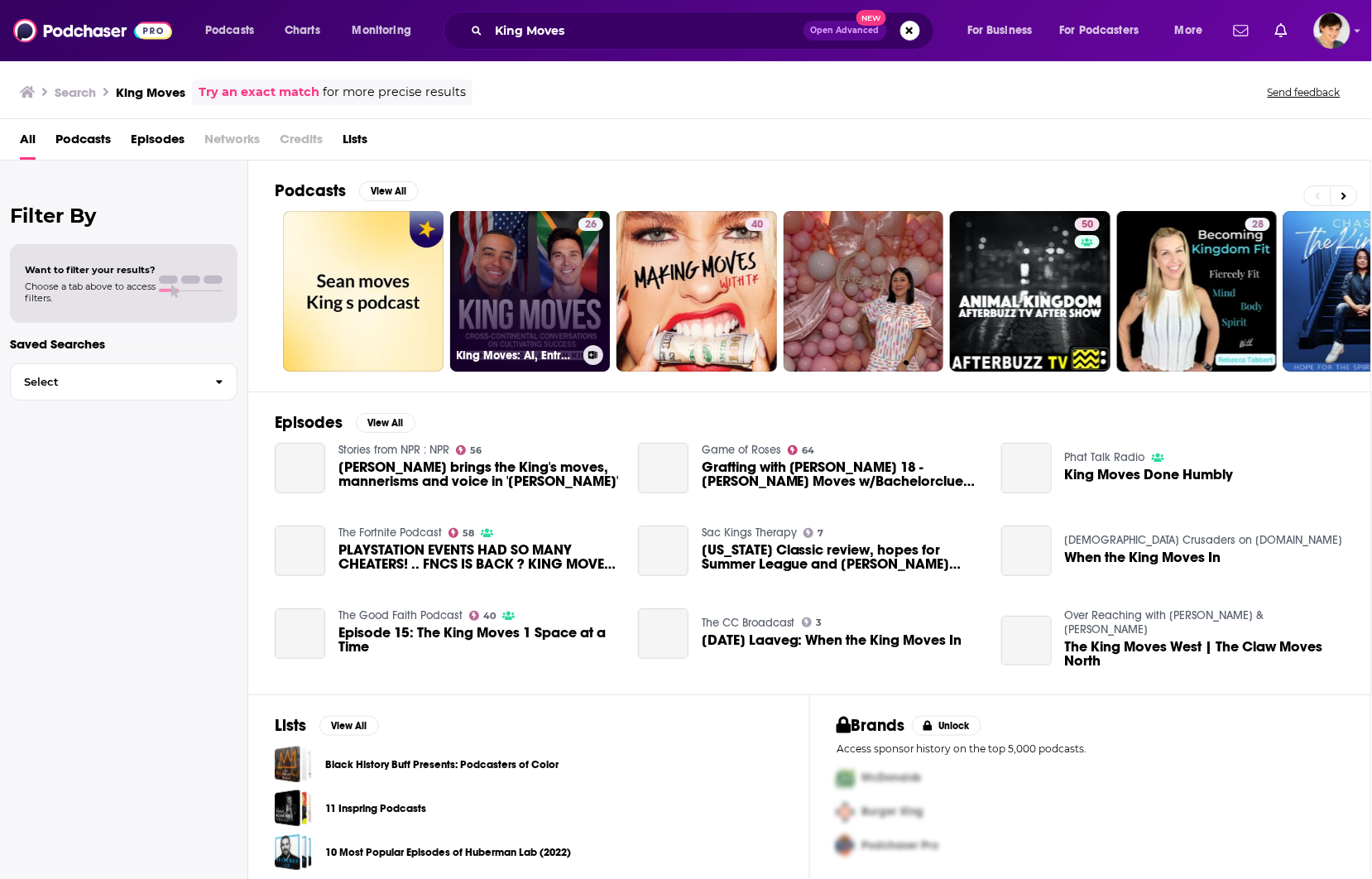
click at [528, 280] on link "26 King Moves: AI, Entrepreneur Success Lessons, Business Growth Tips, Personal…" at bounding box center [530, 292] width 160 height 160
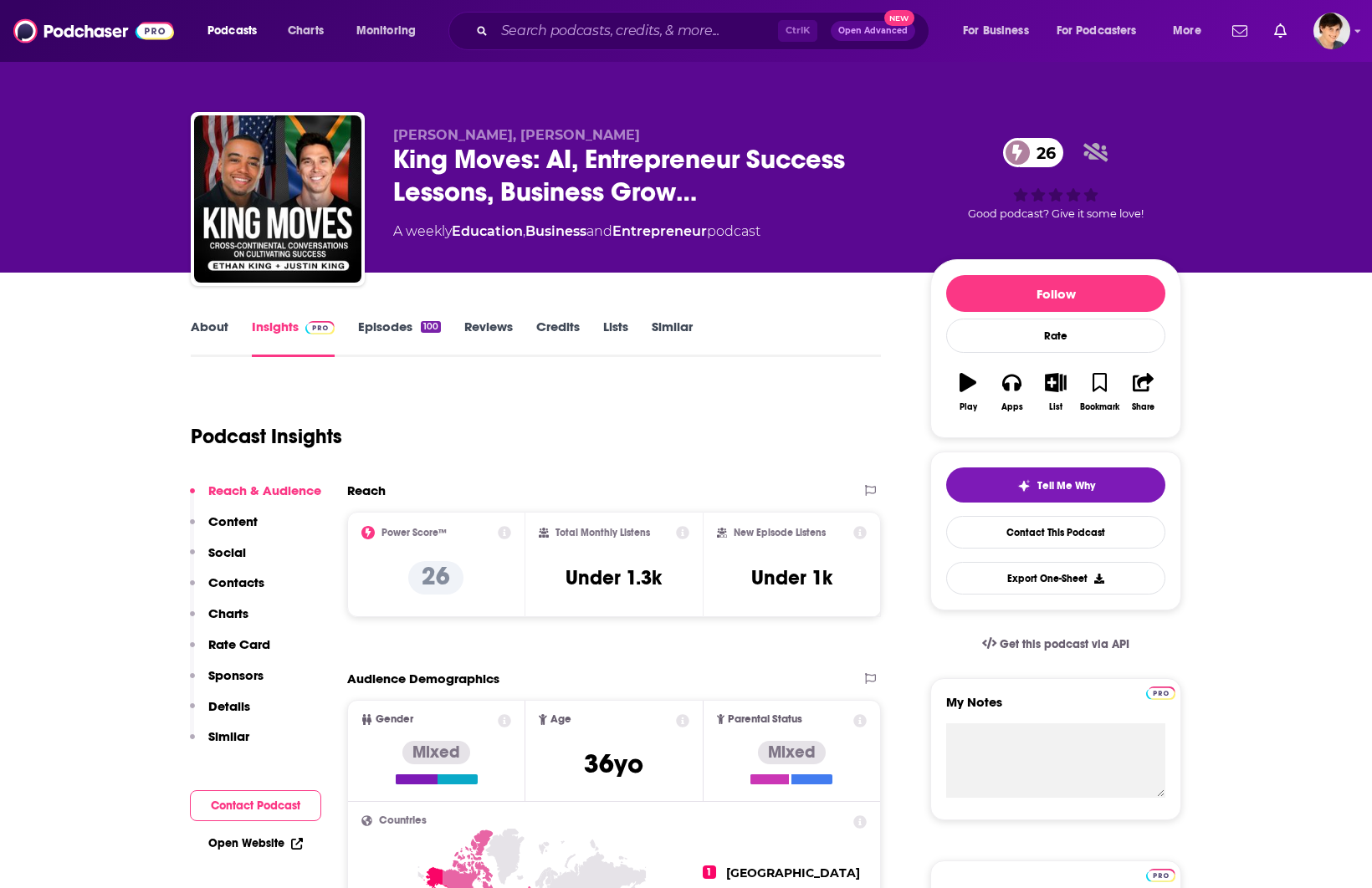
click at [208, 327] on link "About" at bounding box center [209, 338] width 38 height 38
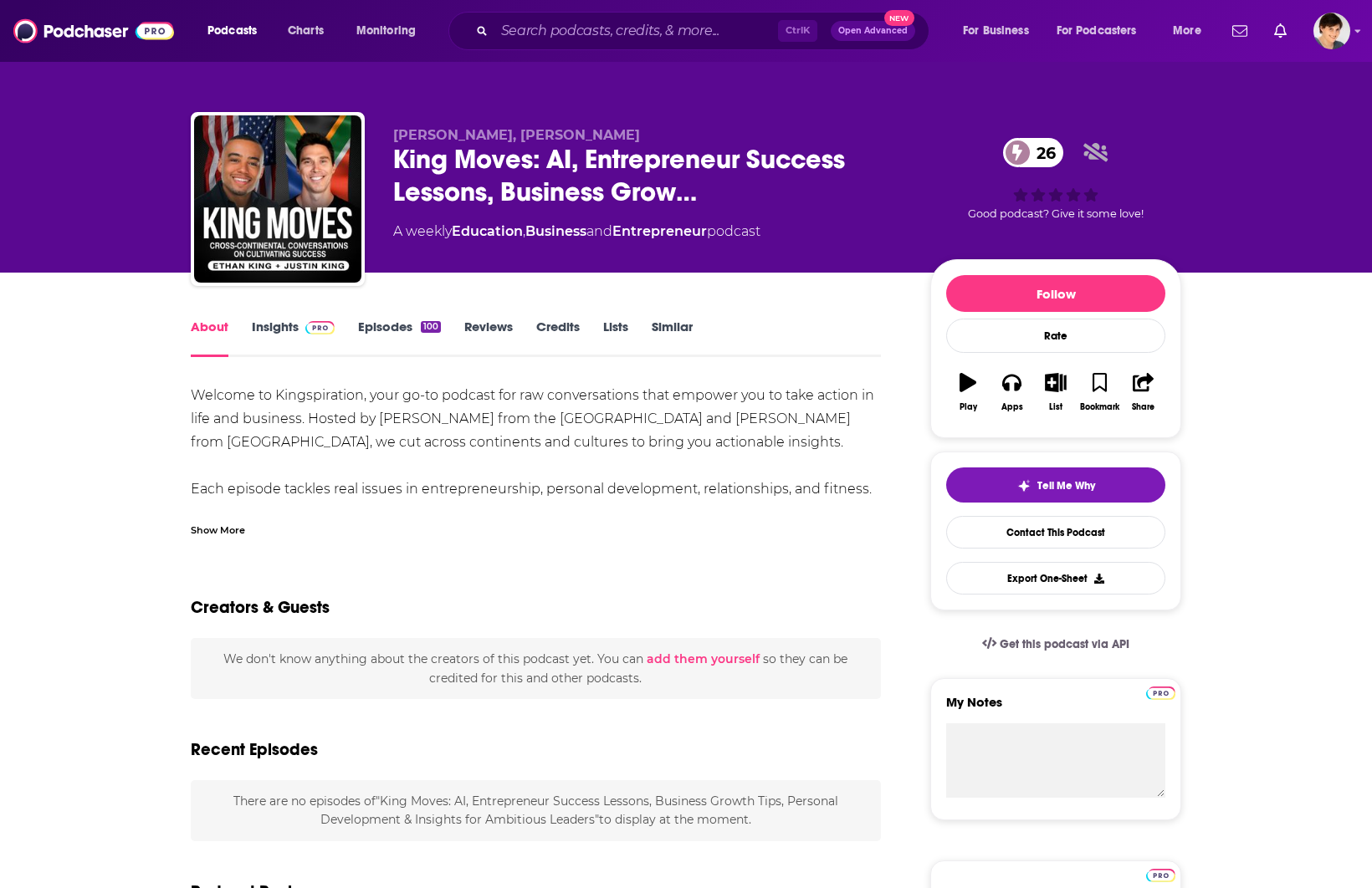
click at [220, 534] on div "Show More" at bounding box center [218, 529] width 55 height 16
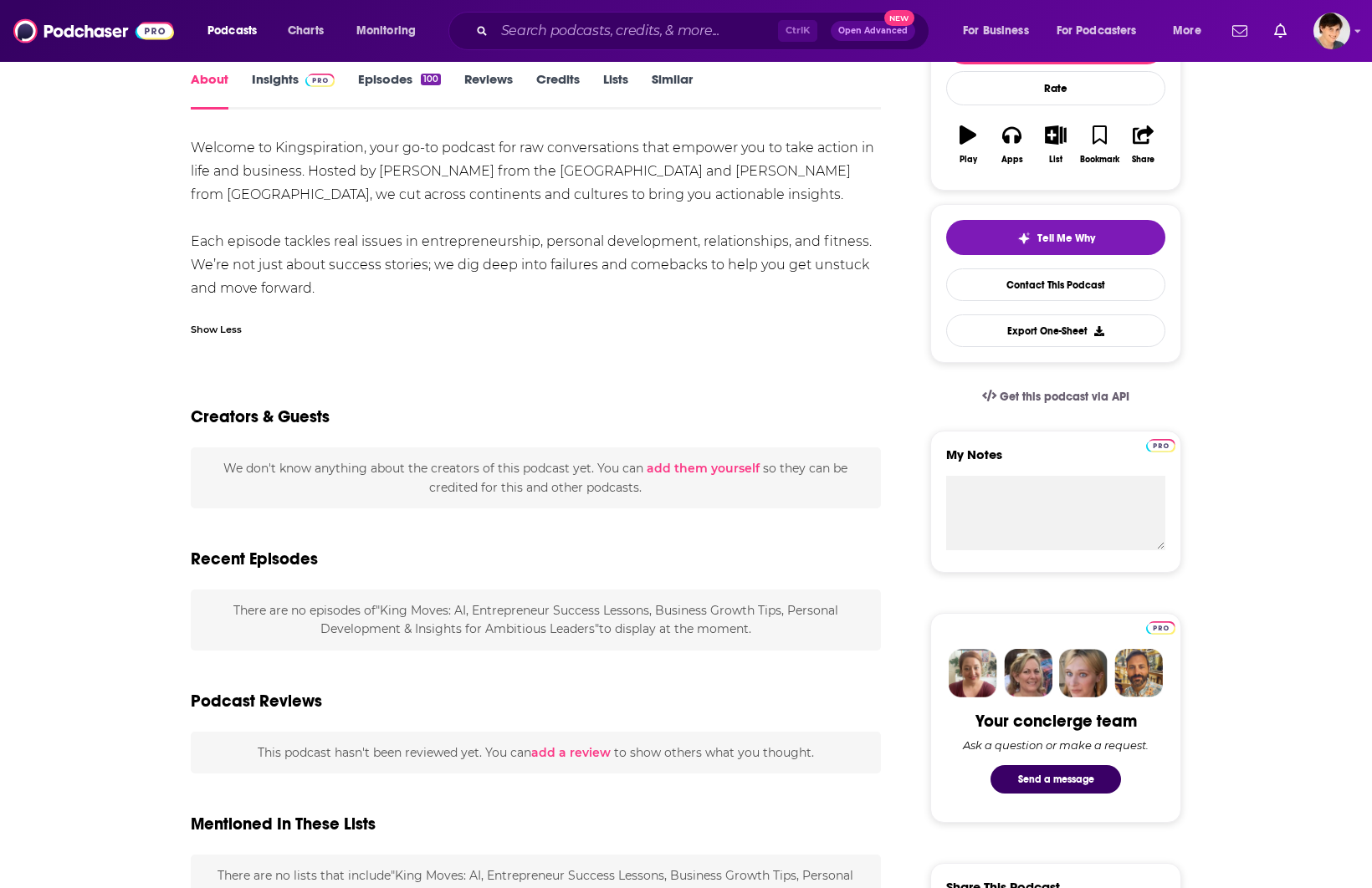
scroll to position [209, 0]
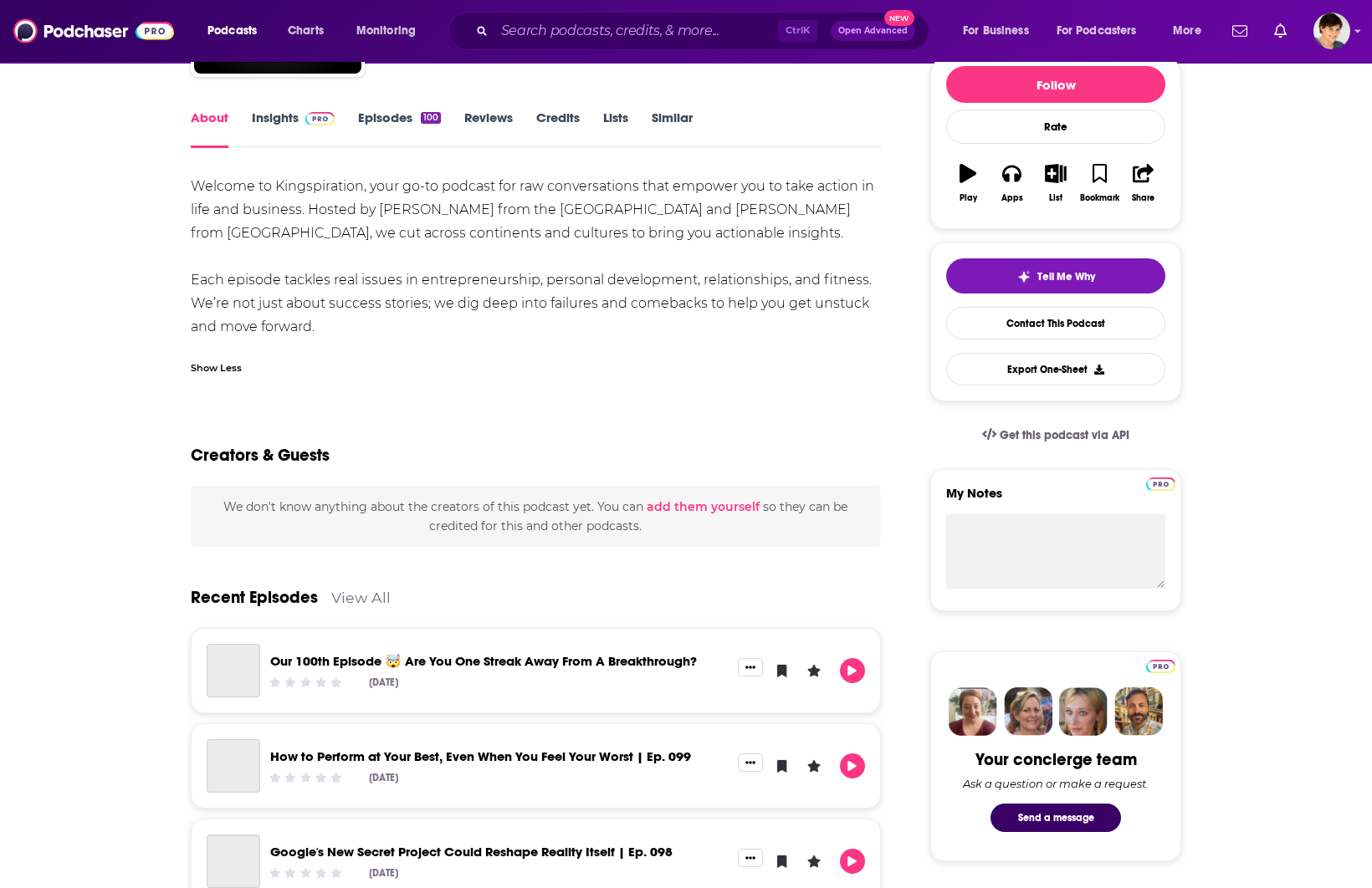
click at [394, 120] on link "Episodes 100" at bounding box center [399, 128] width 83 height 38
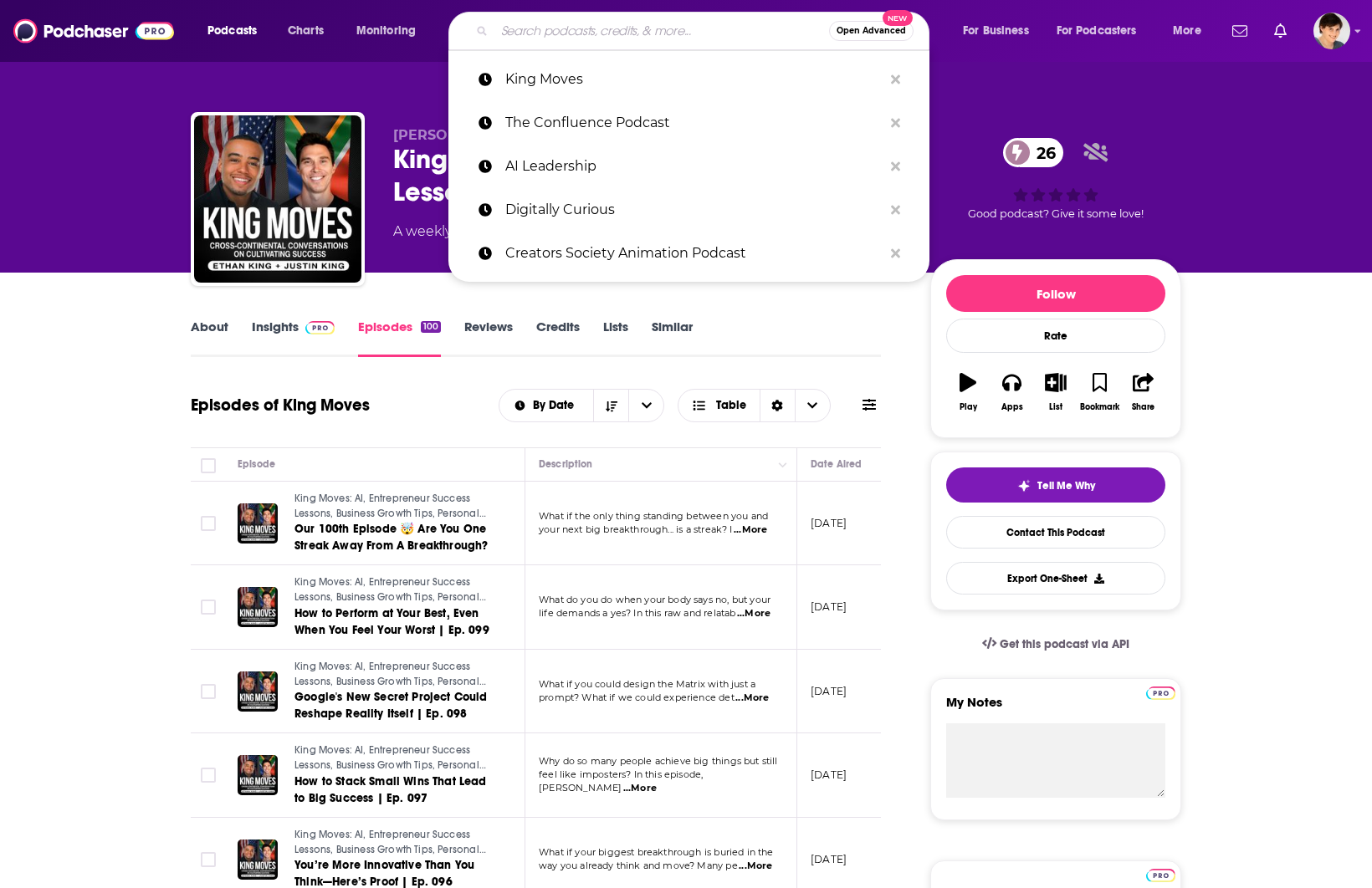
click at [591, 29] on input "Search podcasts, credits, & more..." at bounding box center [662, 30] width 335 height 26
paste input "What’s the BUZZ? — AI in Business"
type input "What’s the BUZZ? — AI in Business"
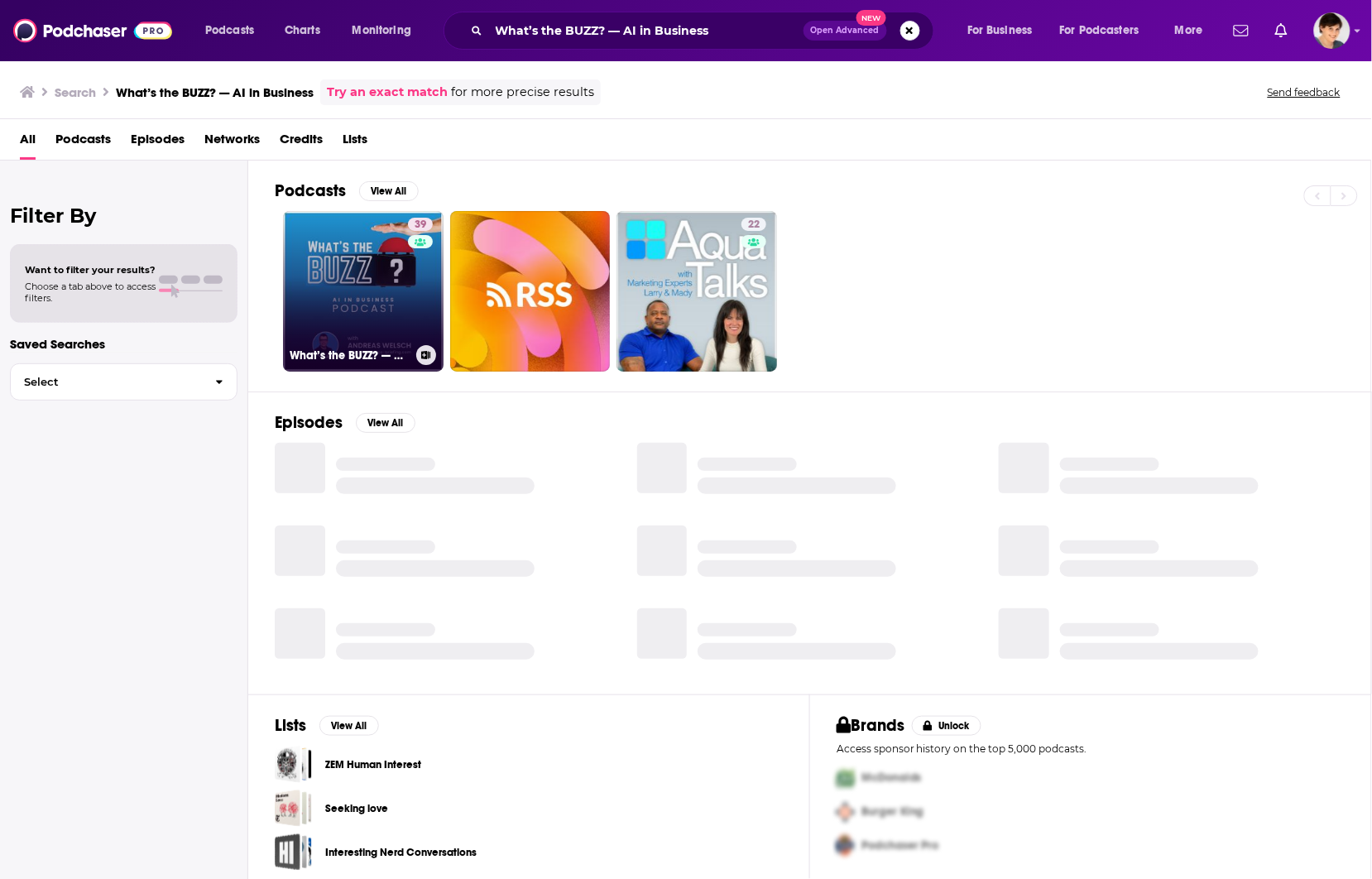
click at [365, 293] on link "39 What’s the BUZZ? — AI in Business" at bounding box center [363, 292] width 160 height 160
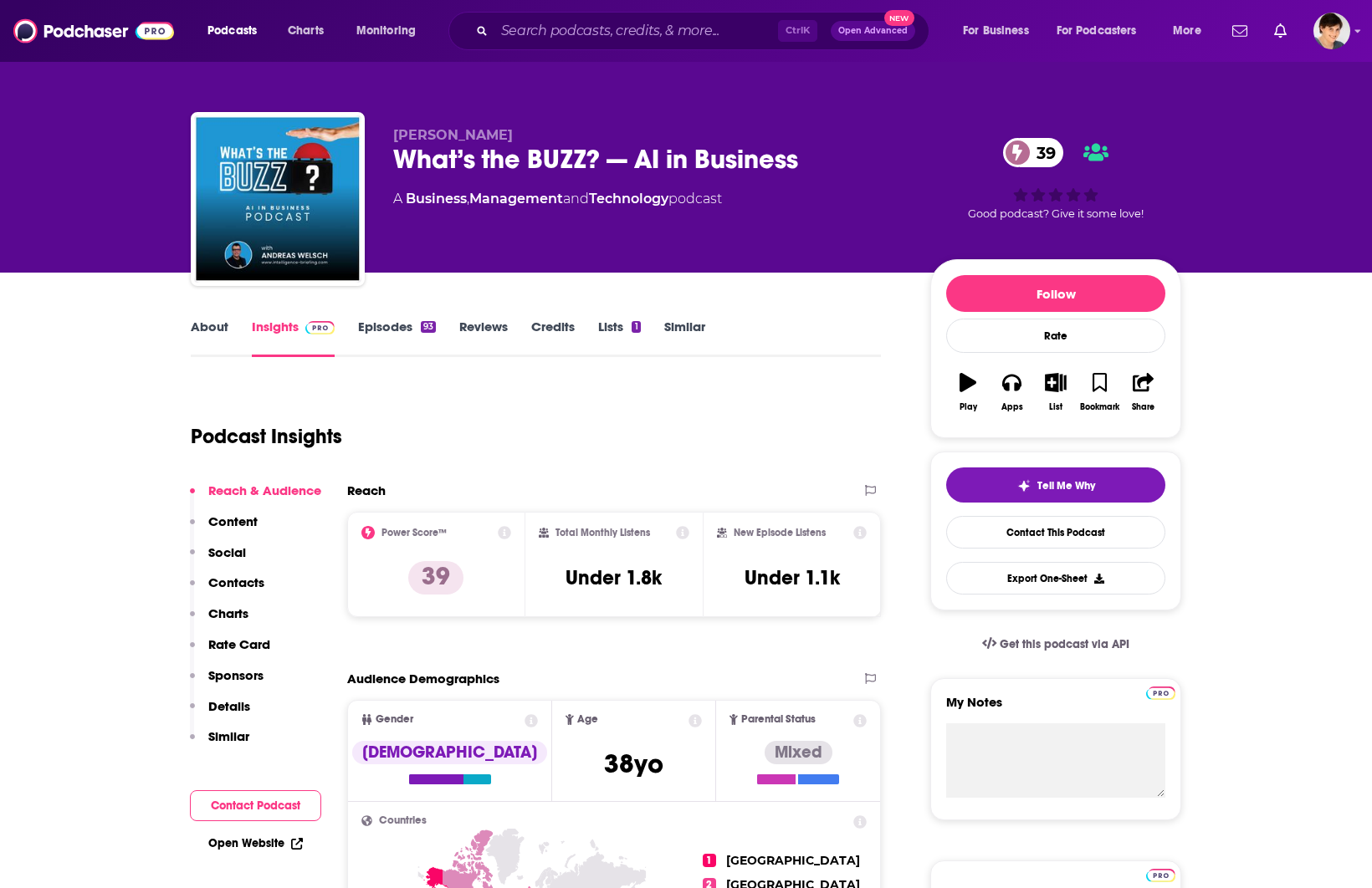
click at [196, 324] on link "About" at bounding box center [209, 338] width 38 height 38
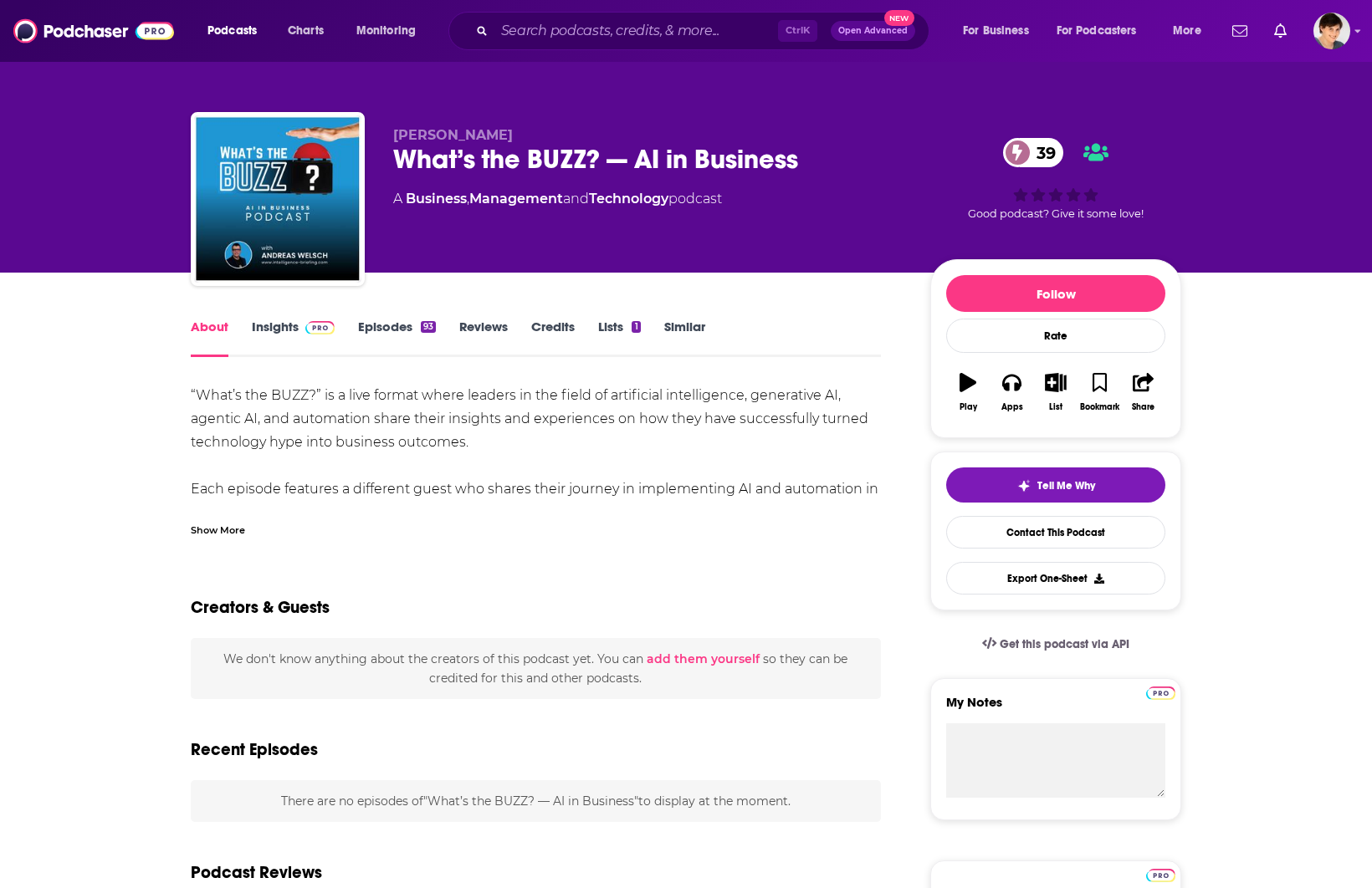
click at [531, 159] on div "What’s the BUZZ? — AI in Business 39" at bounding box center [648, 159] width 510 height 32
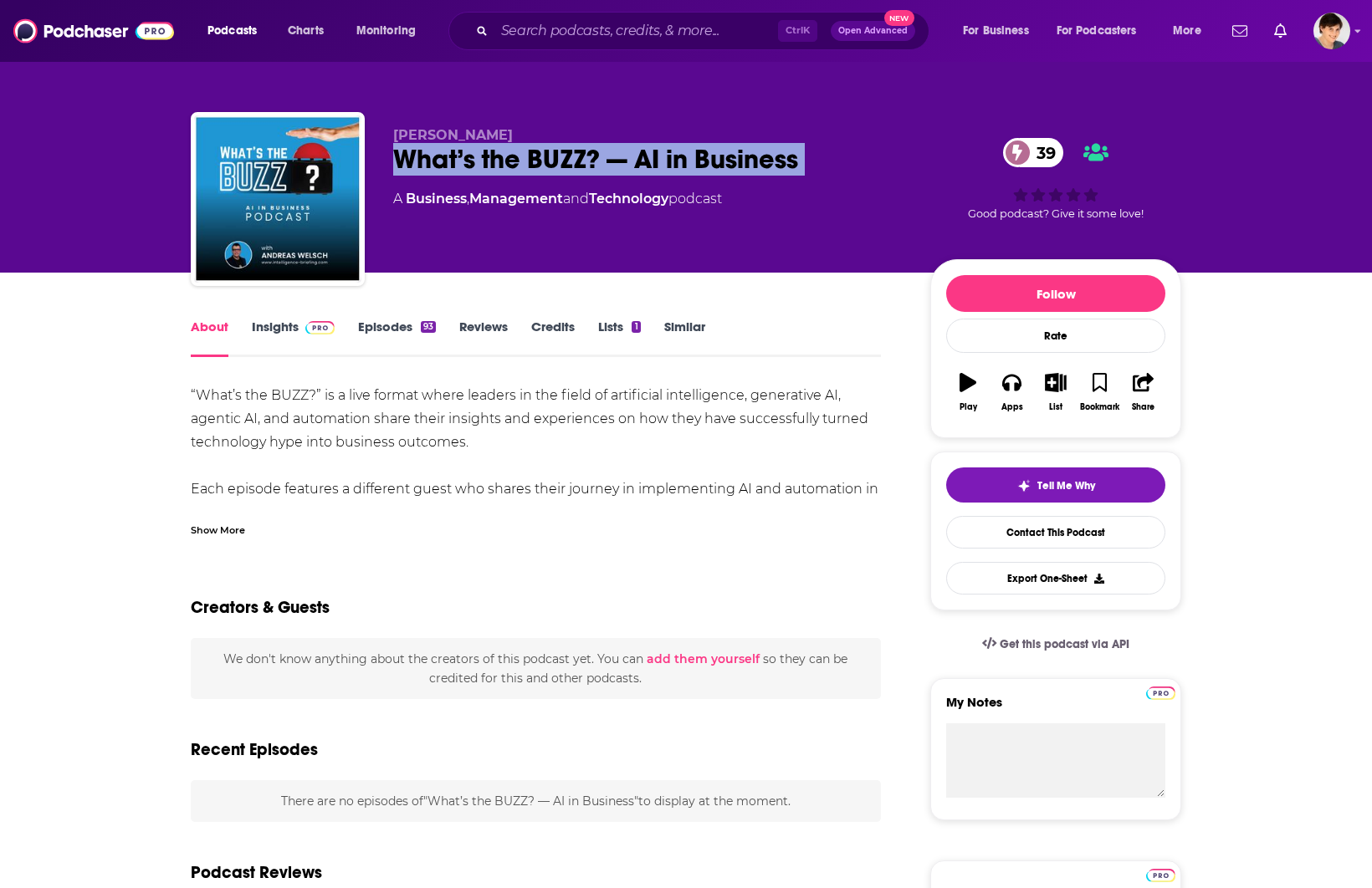
click at [531, 159] on div "What’s the BUZZ? — AI in Business 39" at bounding box center [648, 159] width 510 height 32
copy div "What’s the BUZZ? — AI in Business 39"
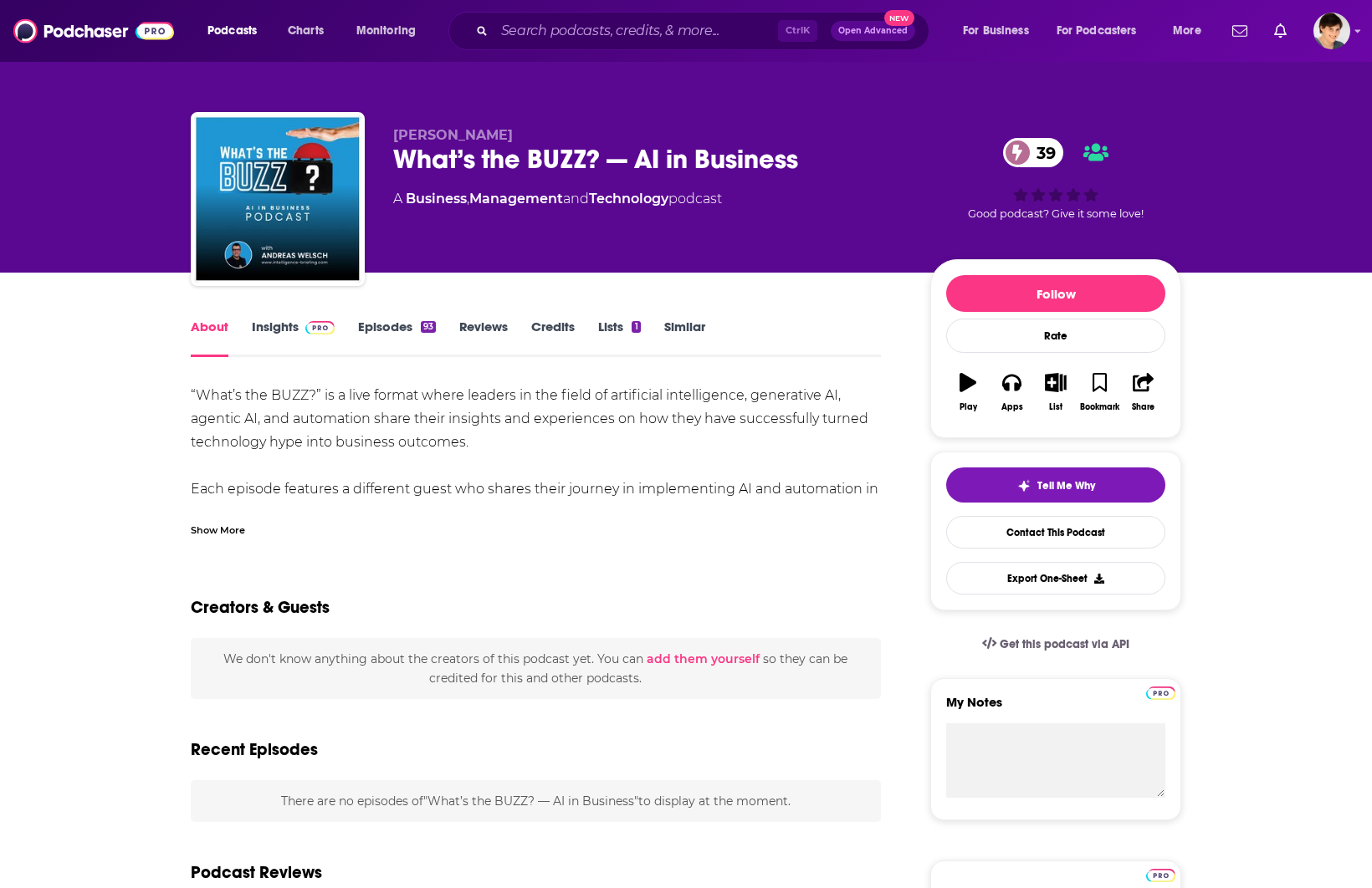
click at [207, 533] on div "Show More" at bounding box center [218, 529] width 55 height 16
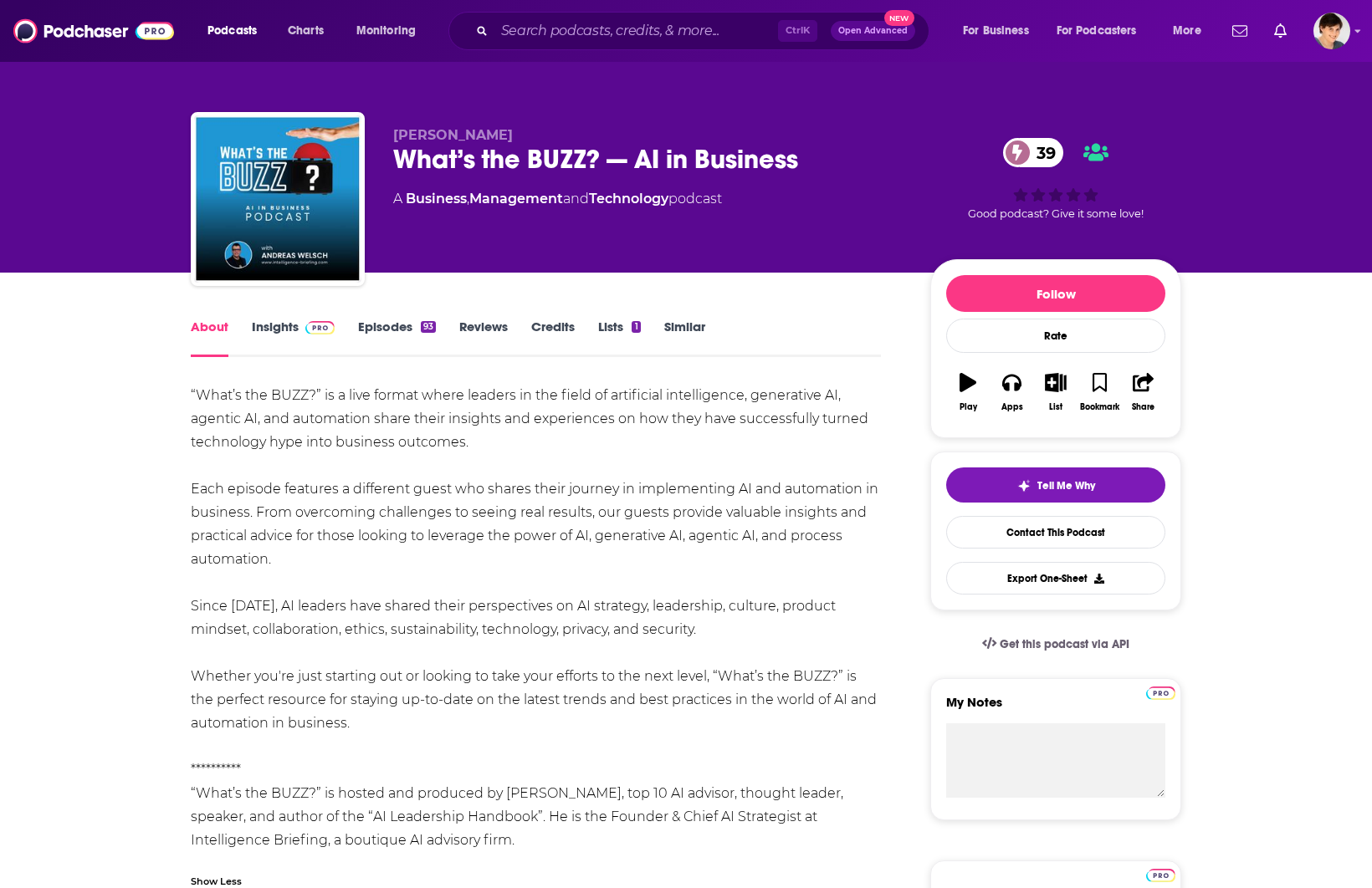
drag, startPoint x: 326, startPoint y: 554, endPoint x: 180, endPoint y: 397, distance: 214.4
copy div "“What’s the BUZZ?” is a live format where leaders in the field of artificial in…"
drag, startPoint x: 466, startPoint y: 134, endPoint x: 529, endPoint y: 134, distance: 63.0
click at [529, 134] on div "[PERSON_NAME] What’s the BUZZ? — AI in Business 39 A Business , Management and …" at bounding box center [685, 202] width 990 height 181
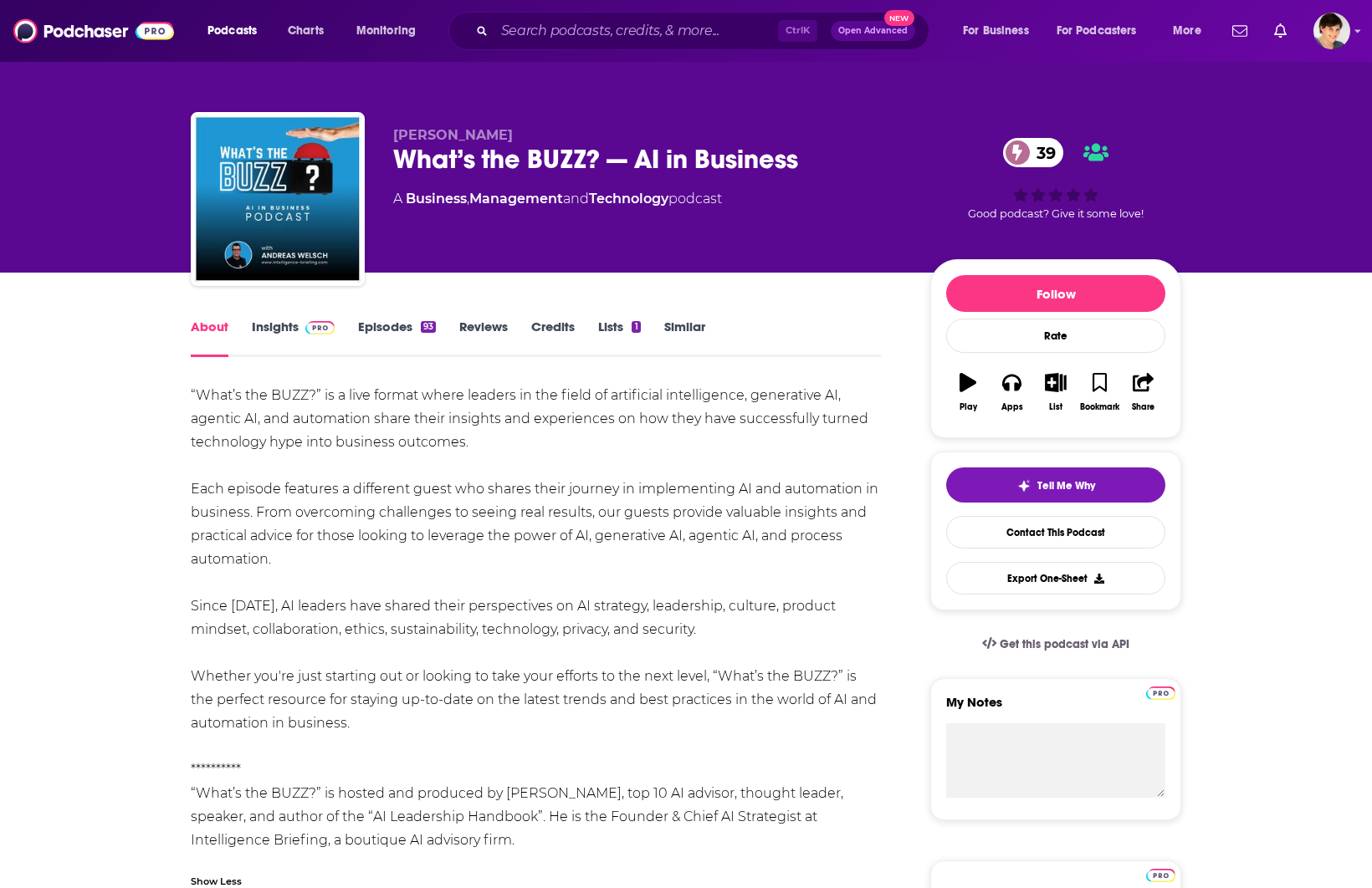
copy span "[PERSON_NAME]"
click at [272, 323] on link "Insights" at bounding box center [293, 338] width 83 height 38
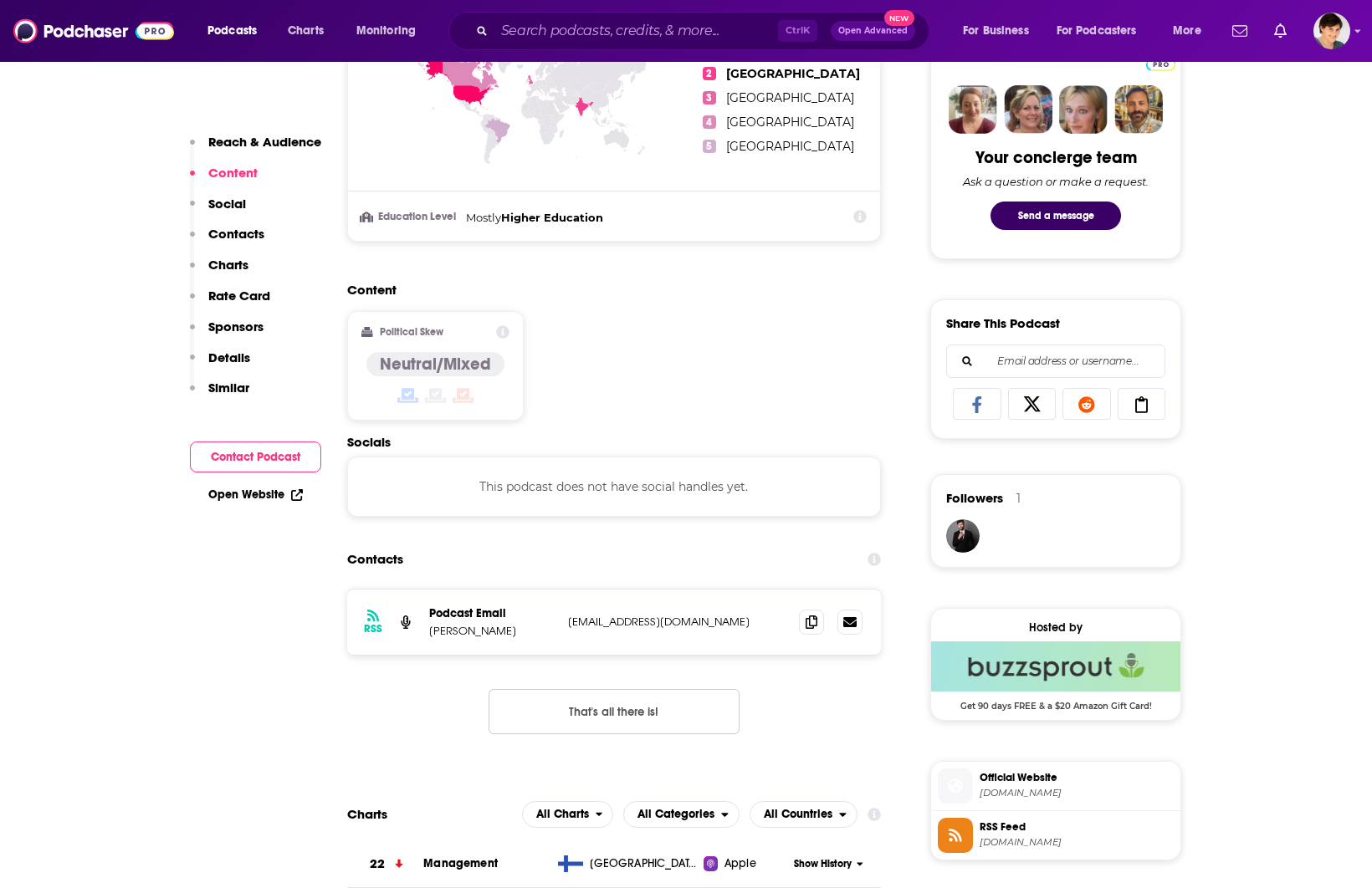
scroll to position [836, 0]
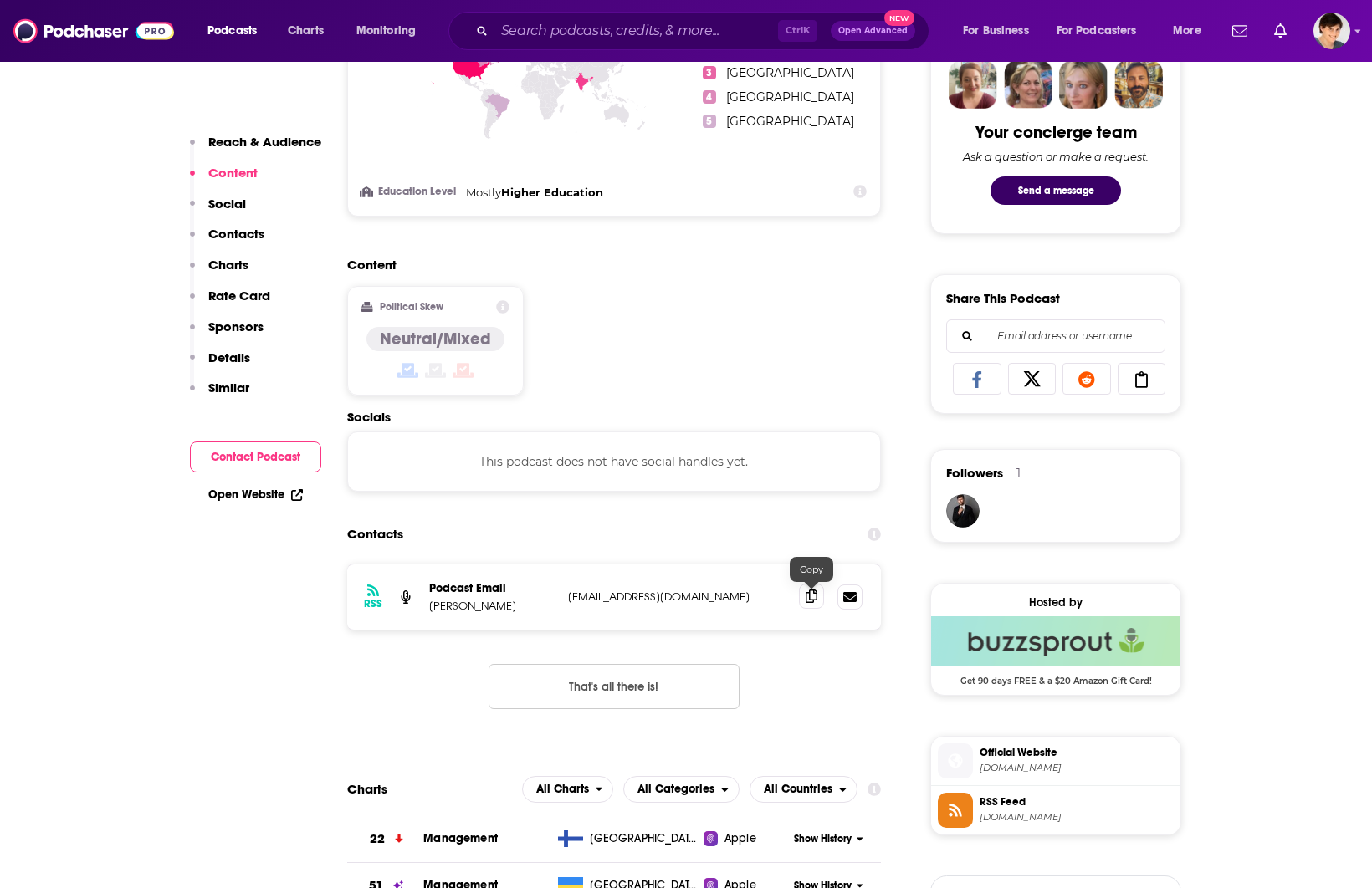
click at [813, 598] on icon at bounding box center [811, 596] width 12 height 14
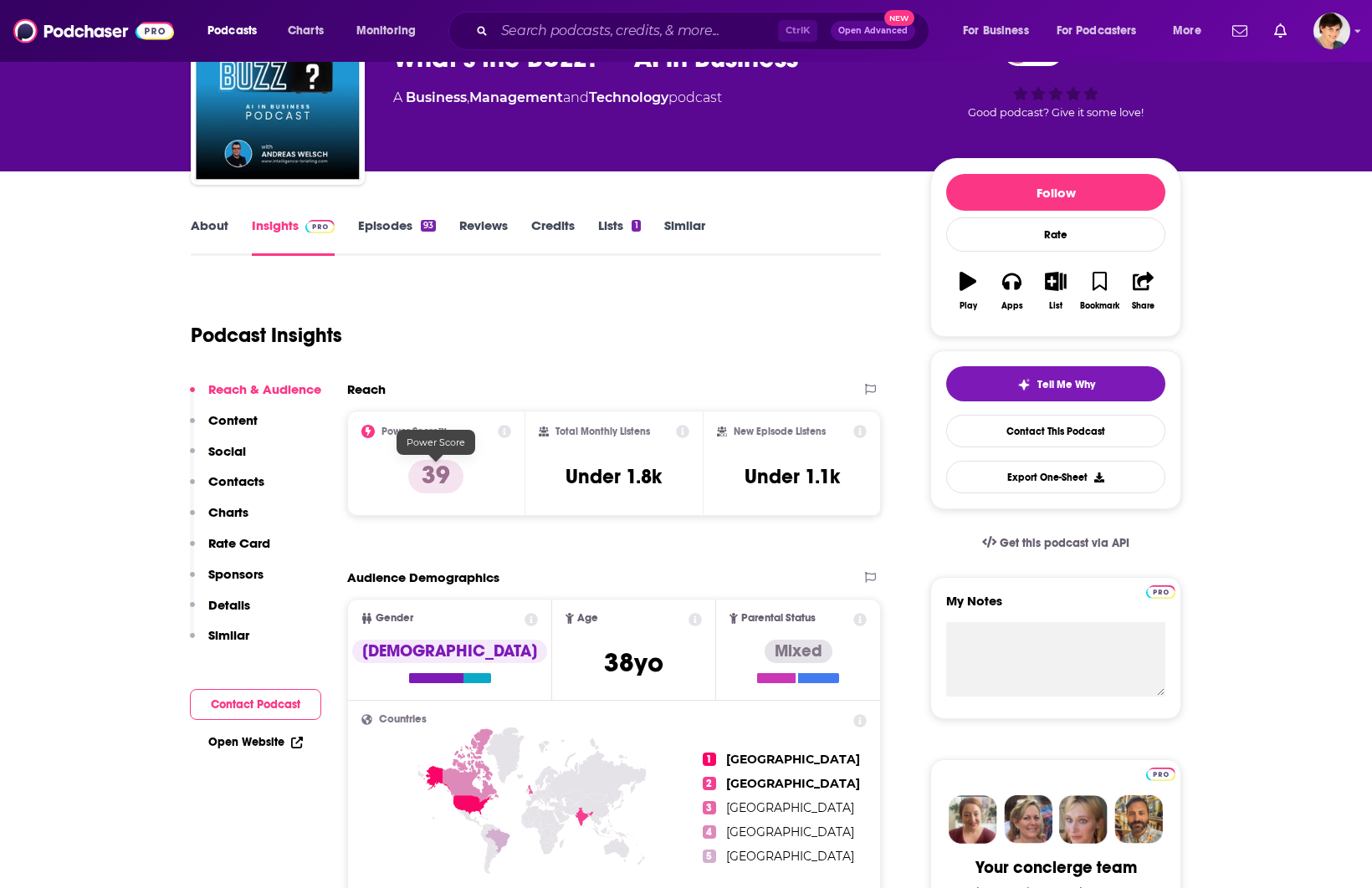
scroll to position [0, 0]
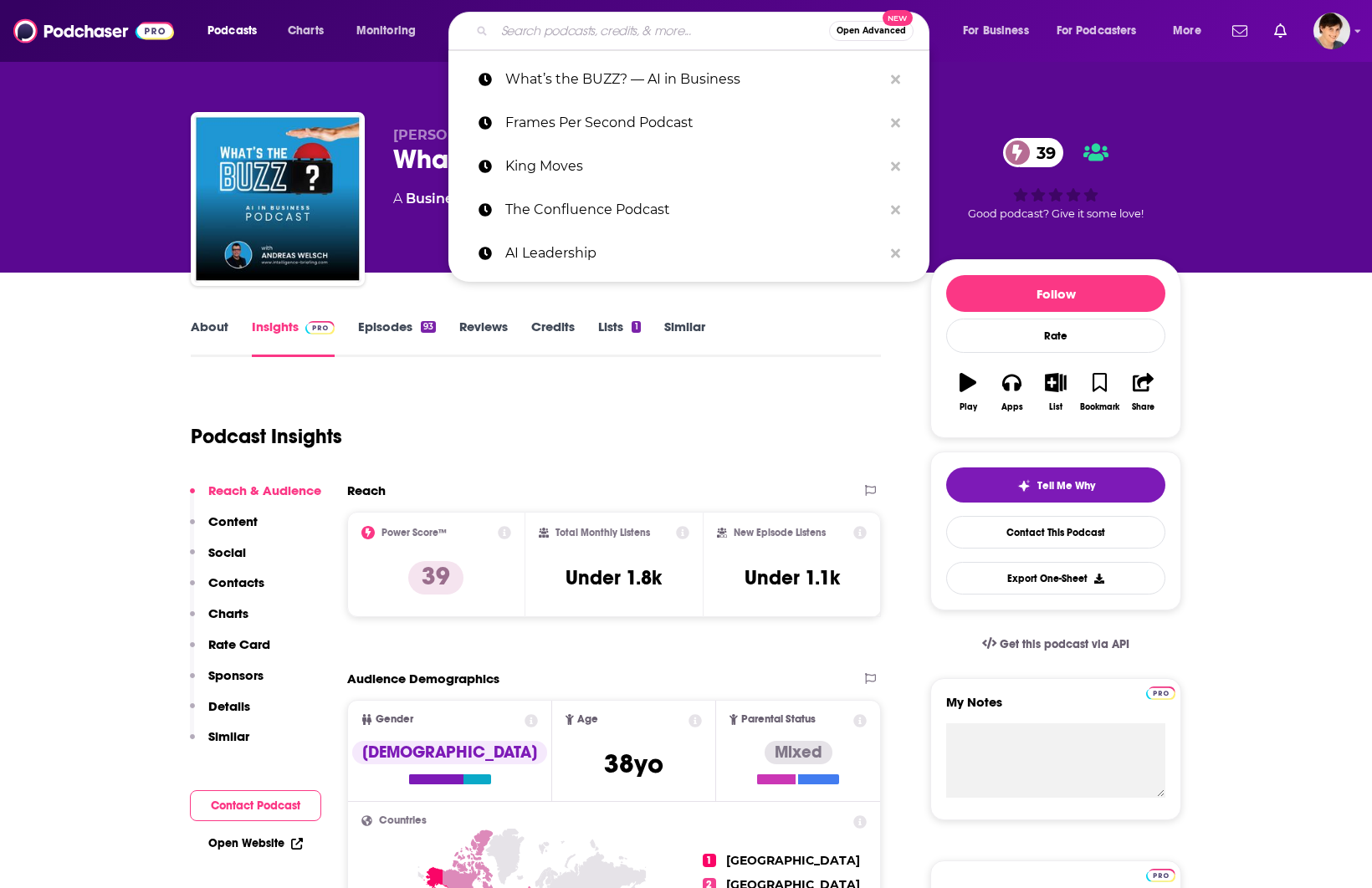
click at [540, 33] on input "Search podcasts, credits, & more..." at bounding box center [662, 30] width 335 height 26
paste input "gguttalks"
type input "gguttalks"
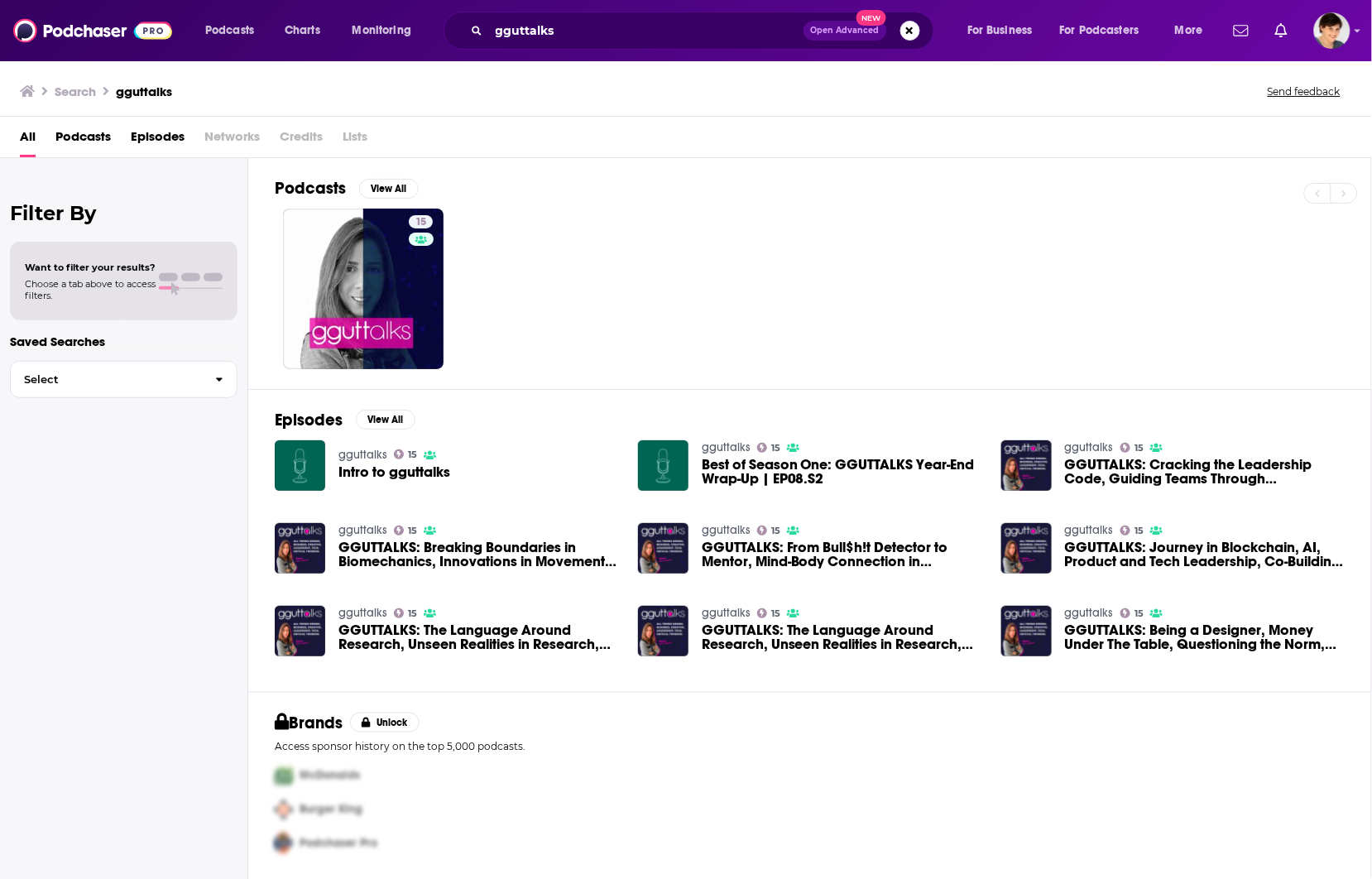
drag, startPoint x: 302, startPoint y: 452, endPoint x: 691, endPoint y: 304, distance: 416.2
click at [756, 304] on div "15" at bounding box center [824, 289] width 1097 height 160
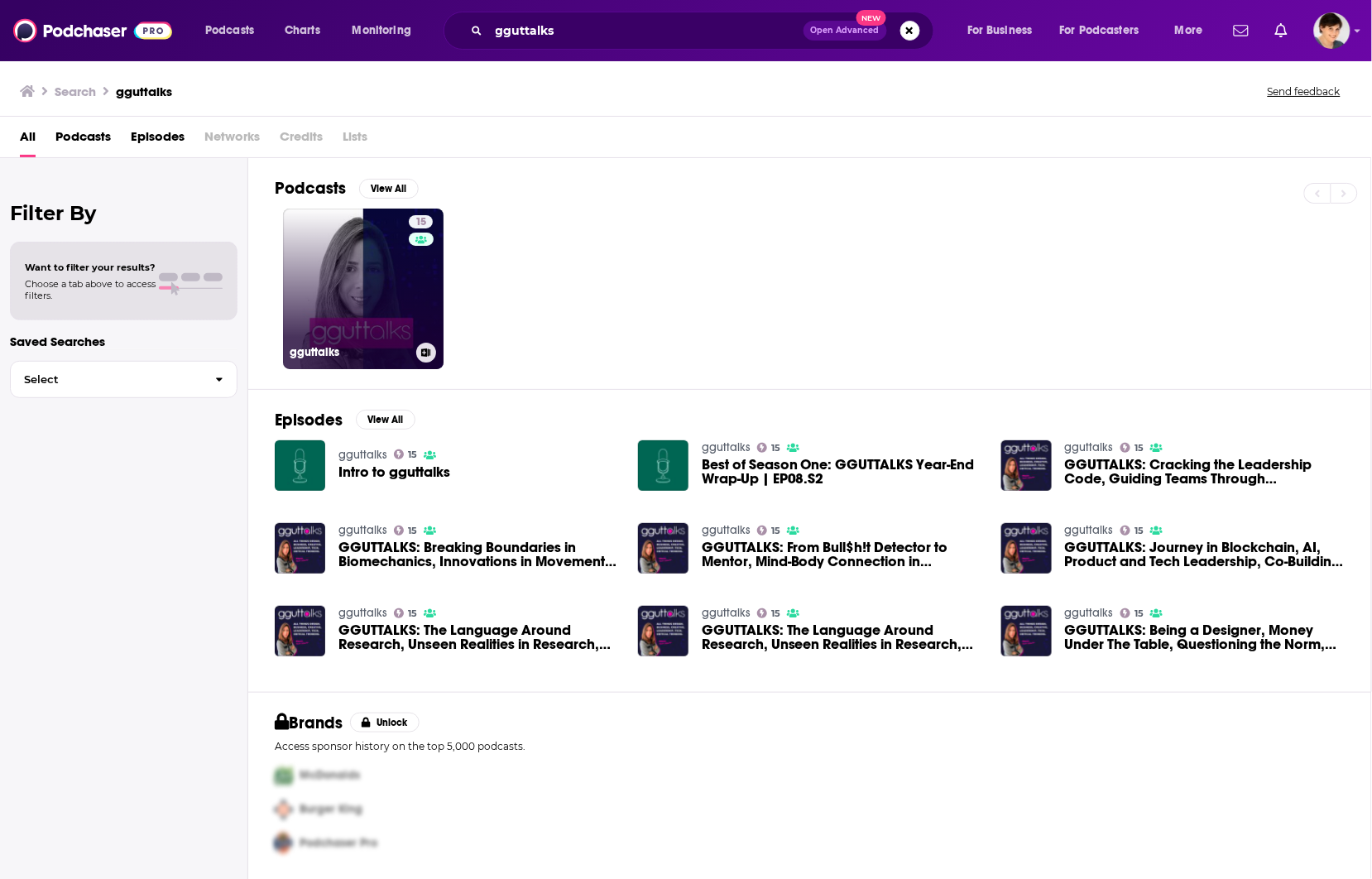
click at [385, 302] on link "15 gguttalks" at bounding box center [363, 289] width 160 height 160
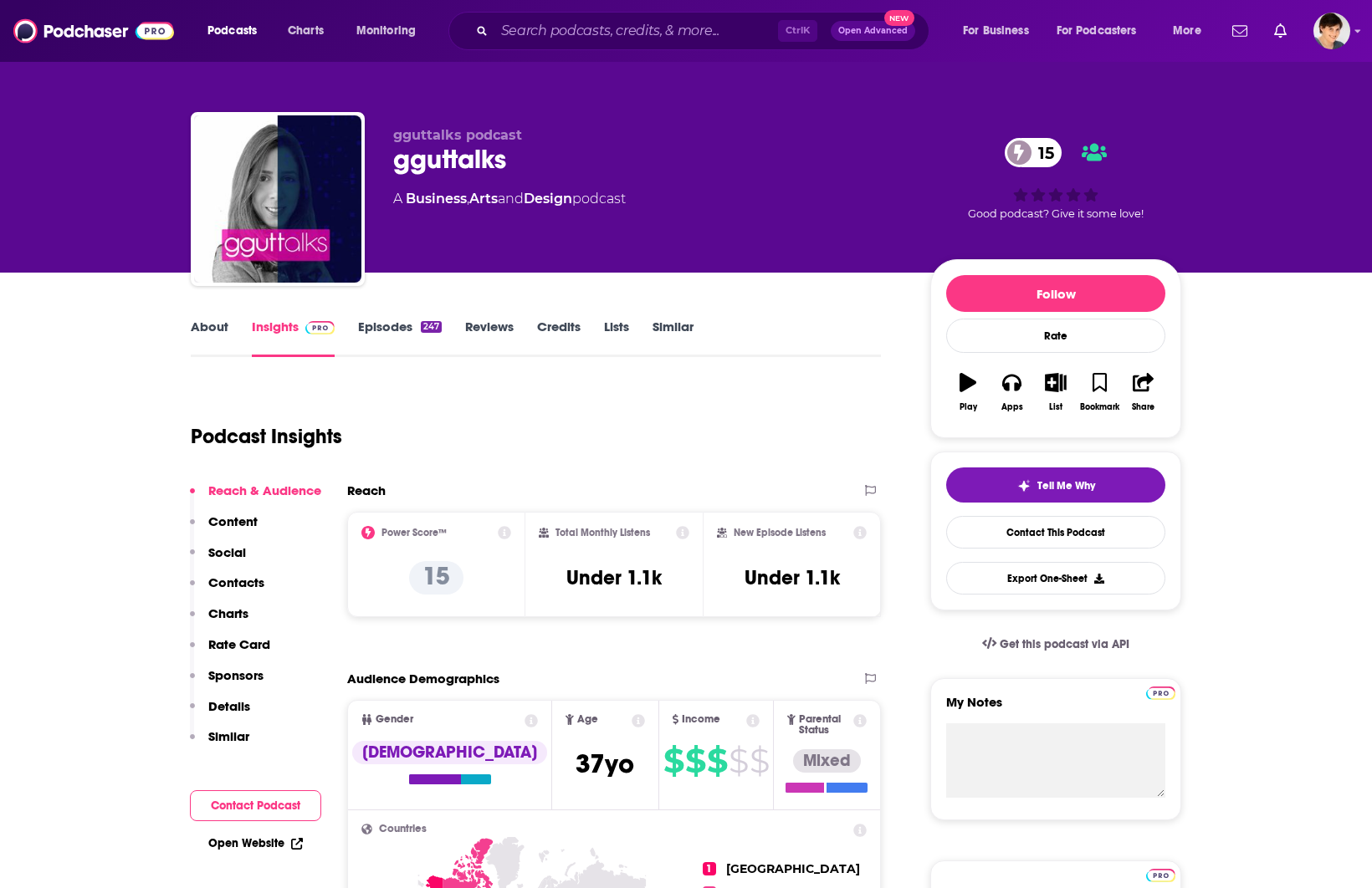
click at [458, 157] on div "gguttalks 15" at bounding box center [648, 159] width 510 height 32
copy div "gguttalks 15"
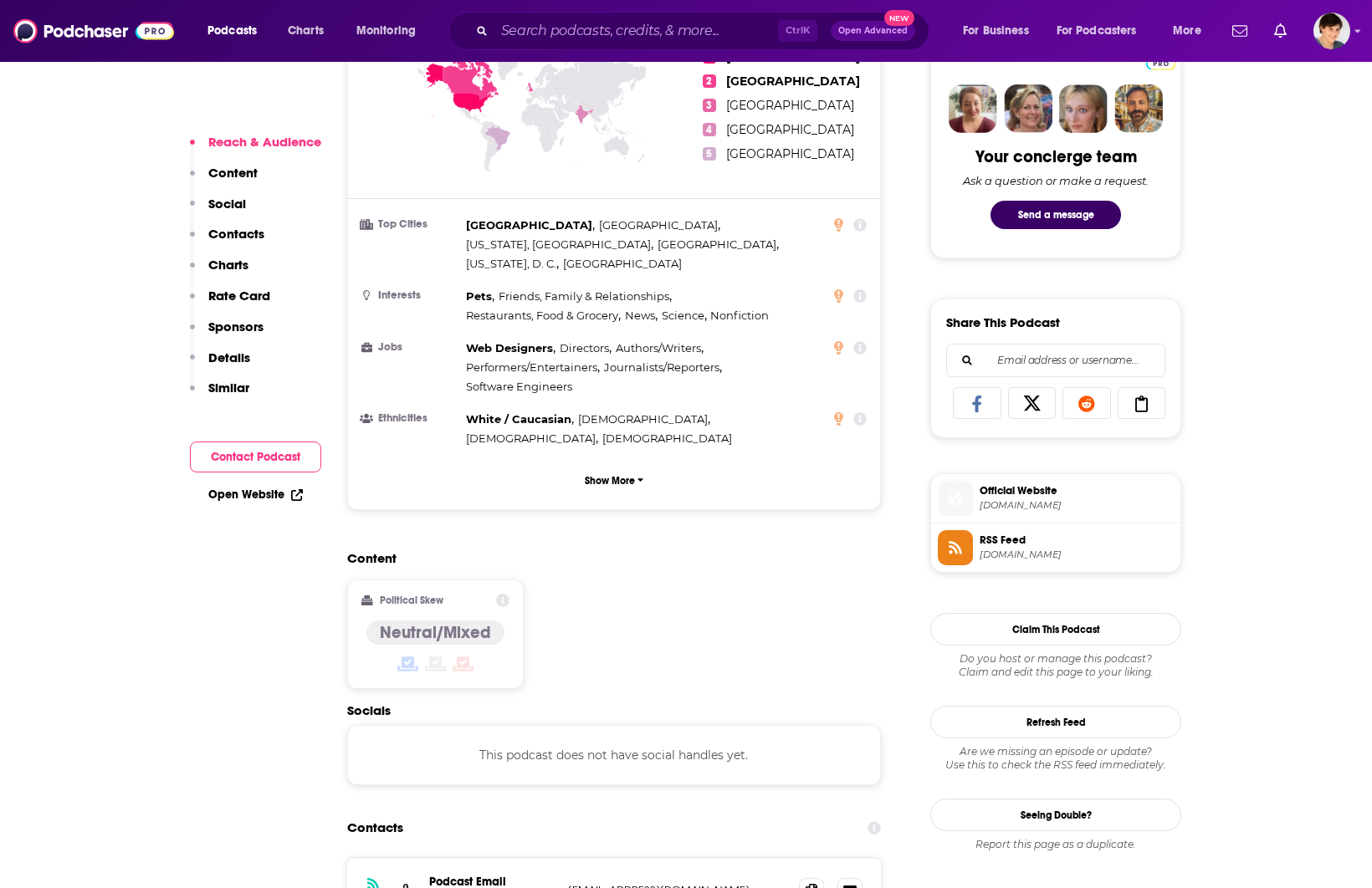
scroll to position [1150, 0]
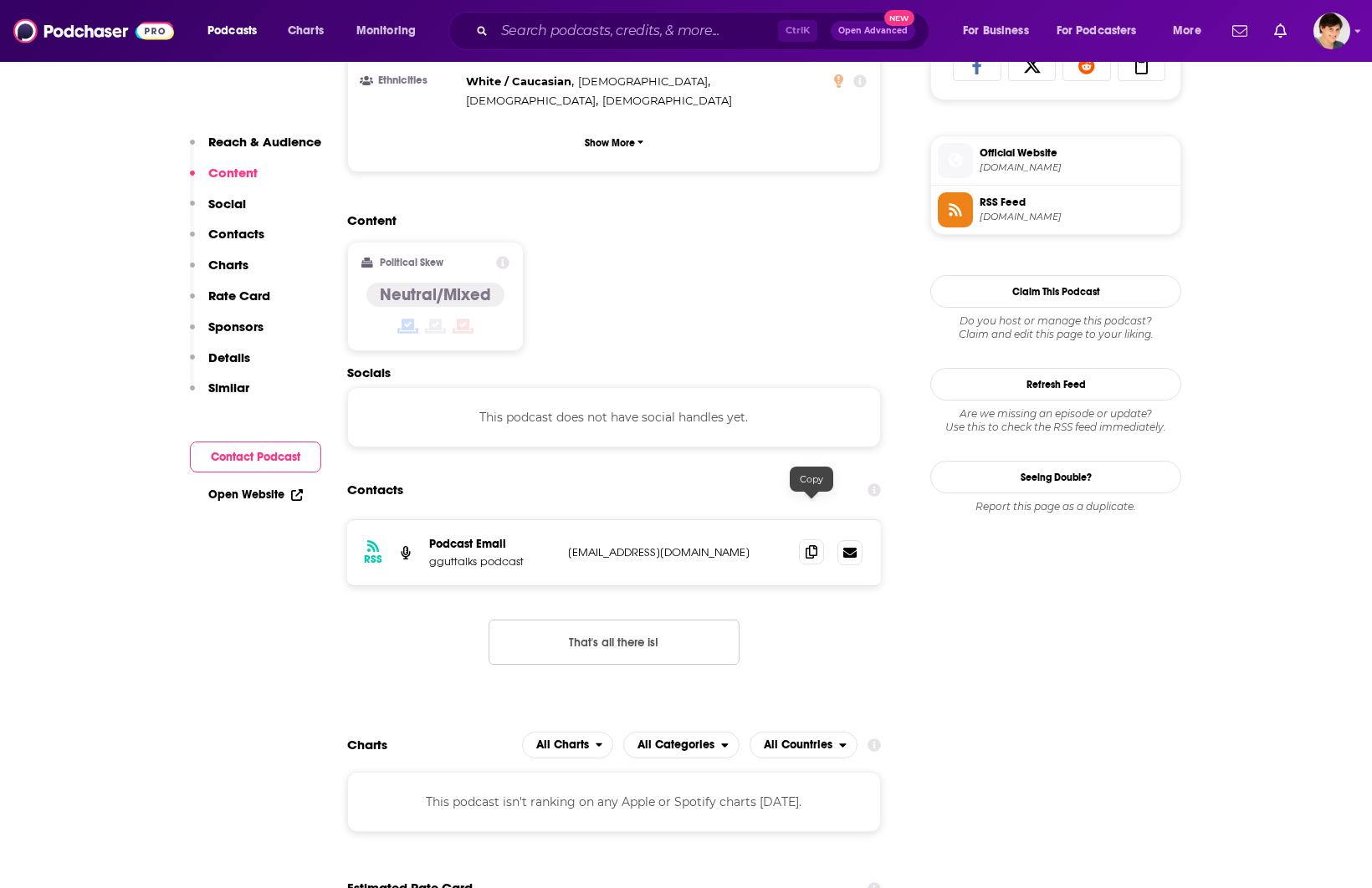
click at [800, 540] on span at bounding box center [812, 552] width 25 height 25
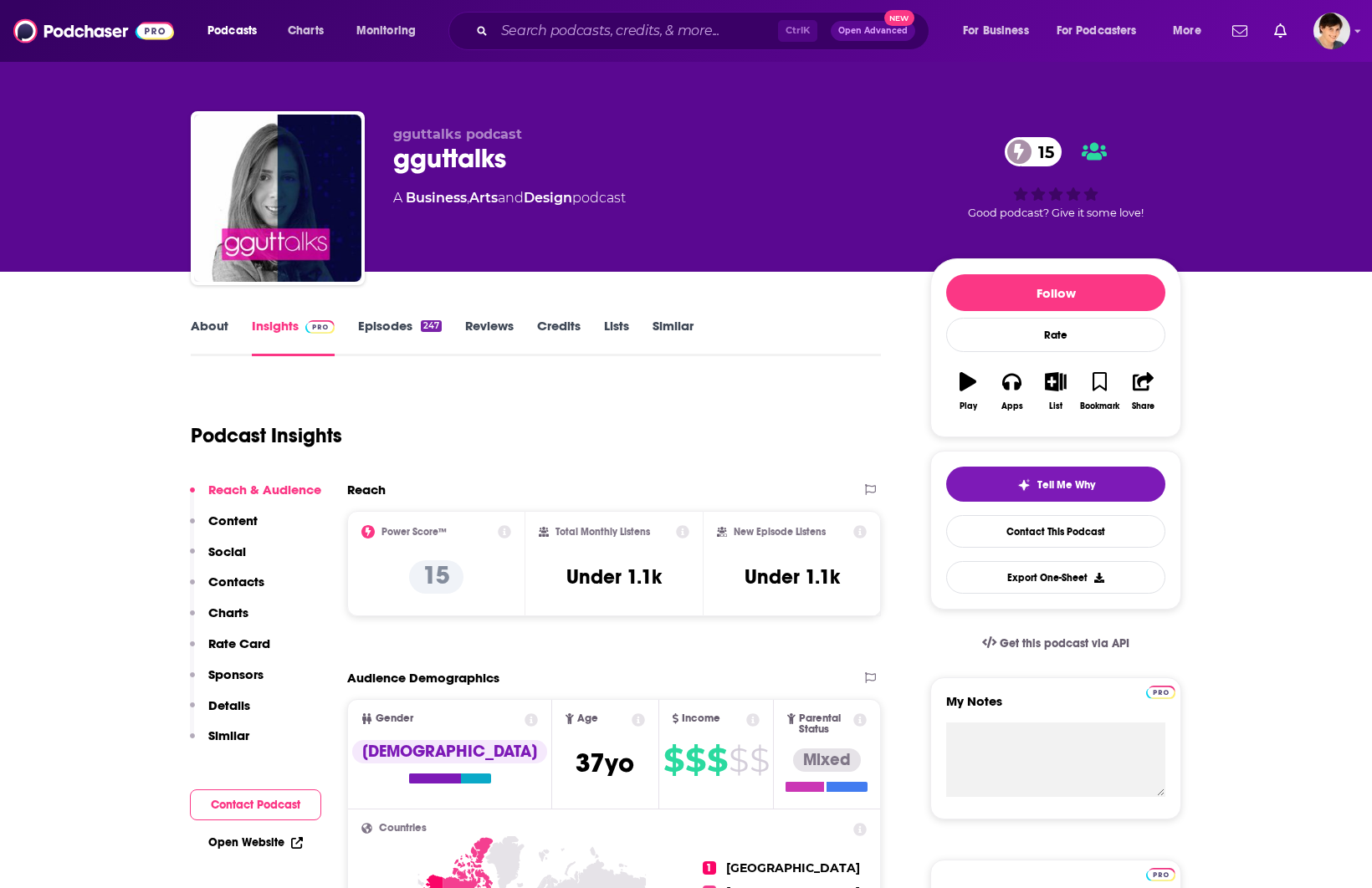
scroll to position [0, 0]
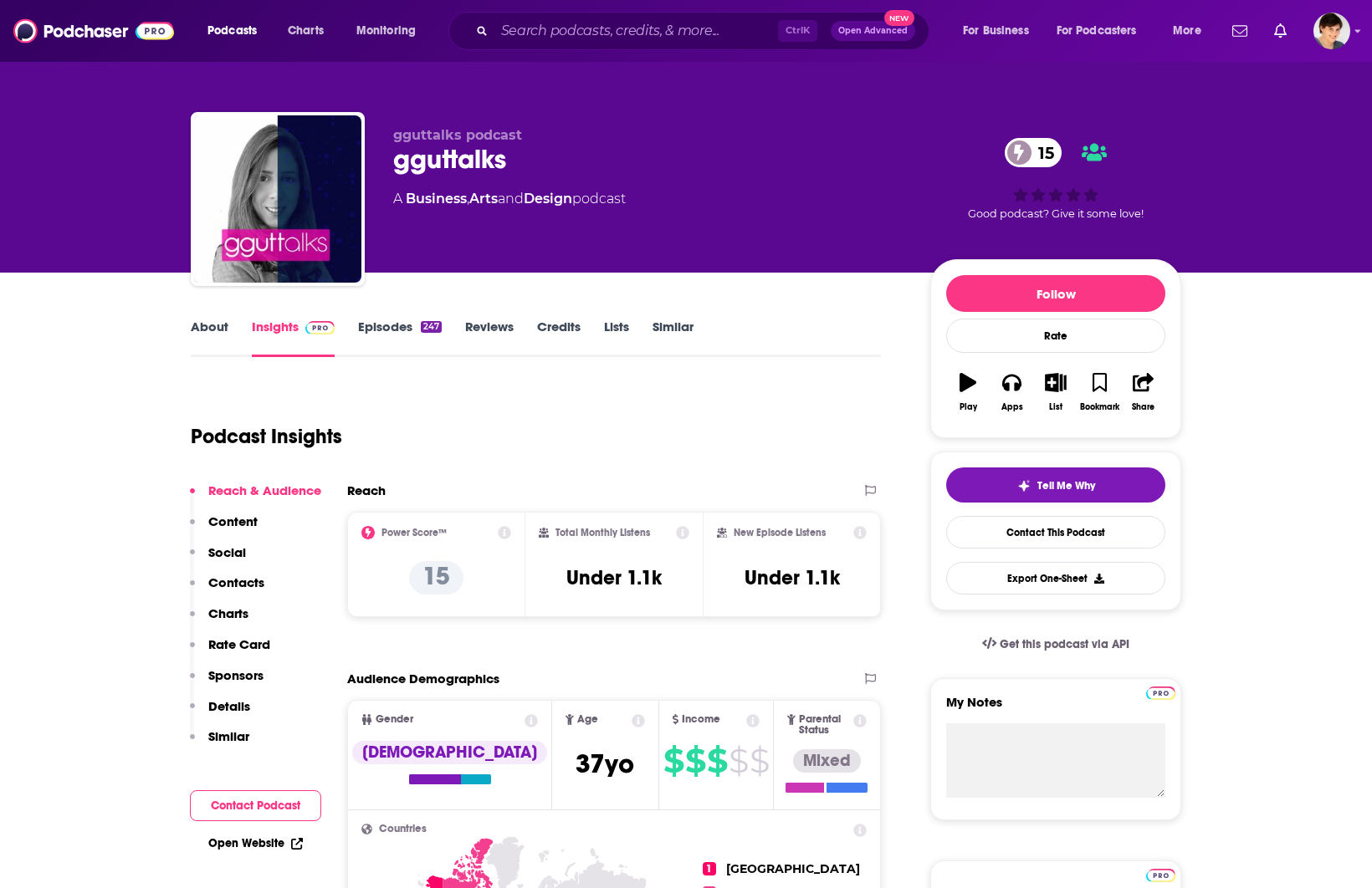
click at [460, 138] on span "gguttalks podcast" at bounding box center [458, 135] width 129 height 16
click at [199, 324] on link "About" at bounding box center [209, 338] width 38 height 38
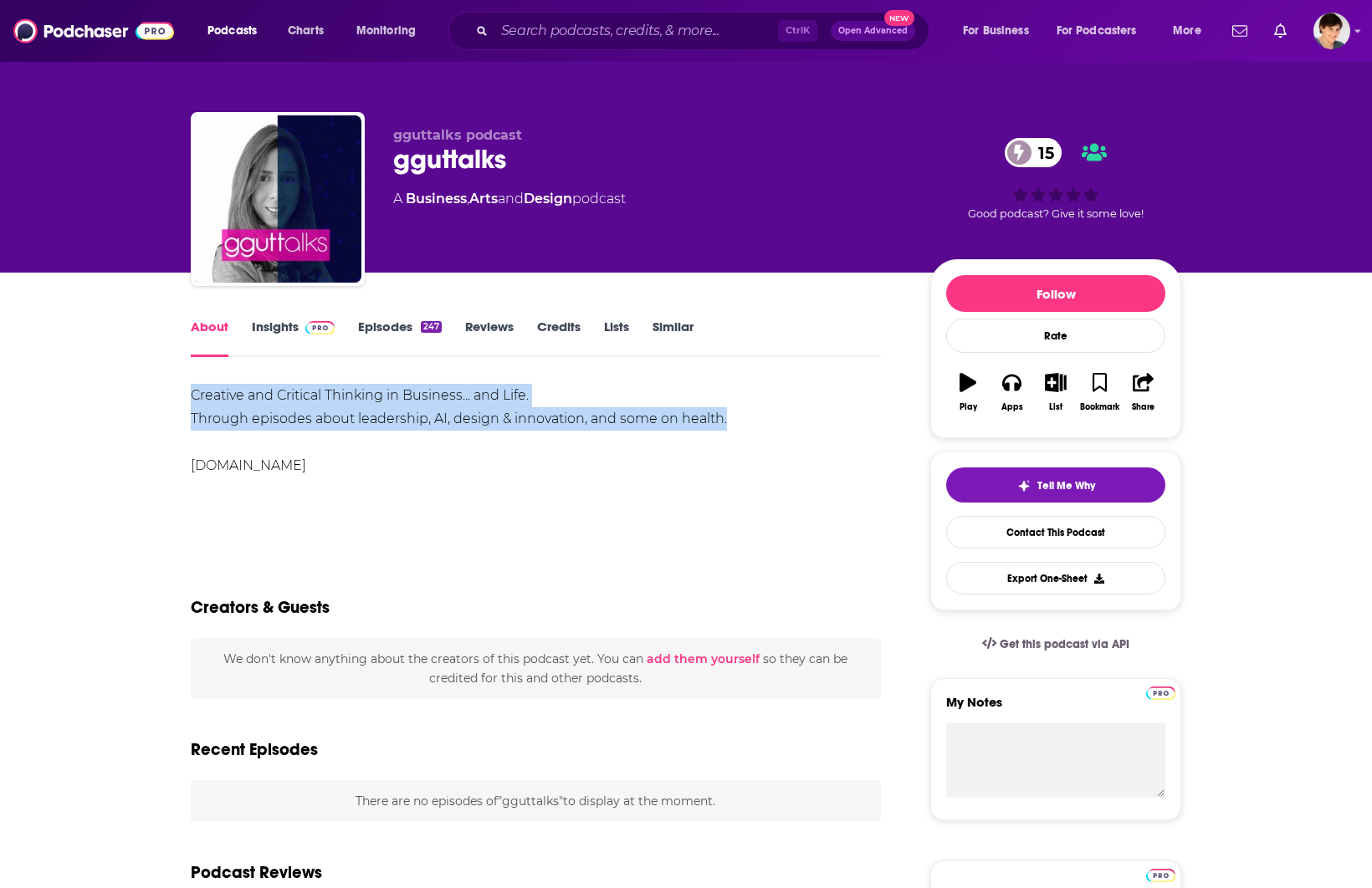
drag, startPoint x: 178, startPoint y: 395, endPoint x: 791, endPoint y: 424, distance: 613.7
copy div "Creative and Critical Thinking in Business... and Life. Through episodes about …"
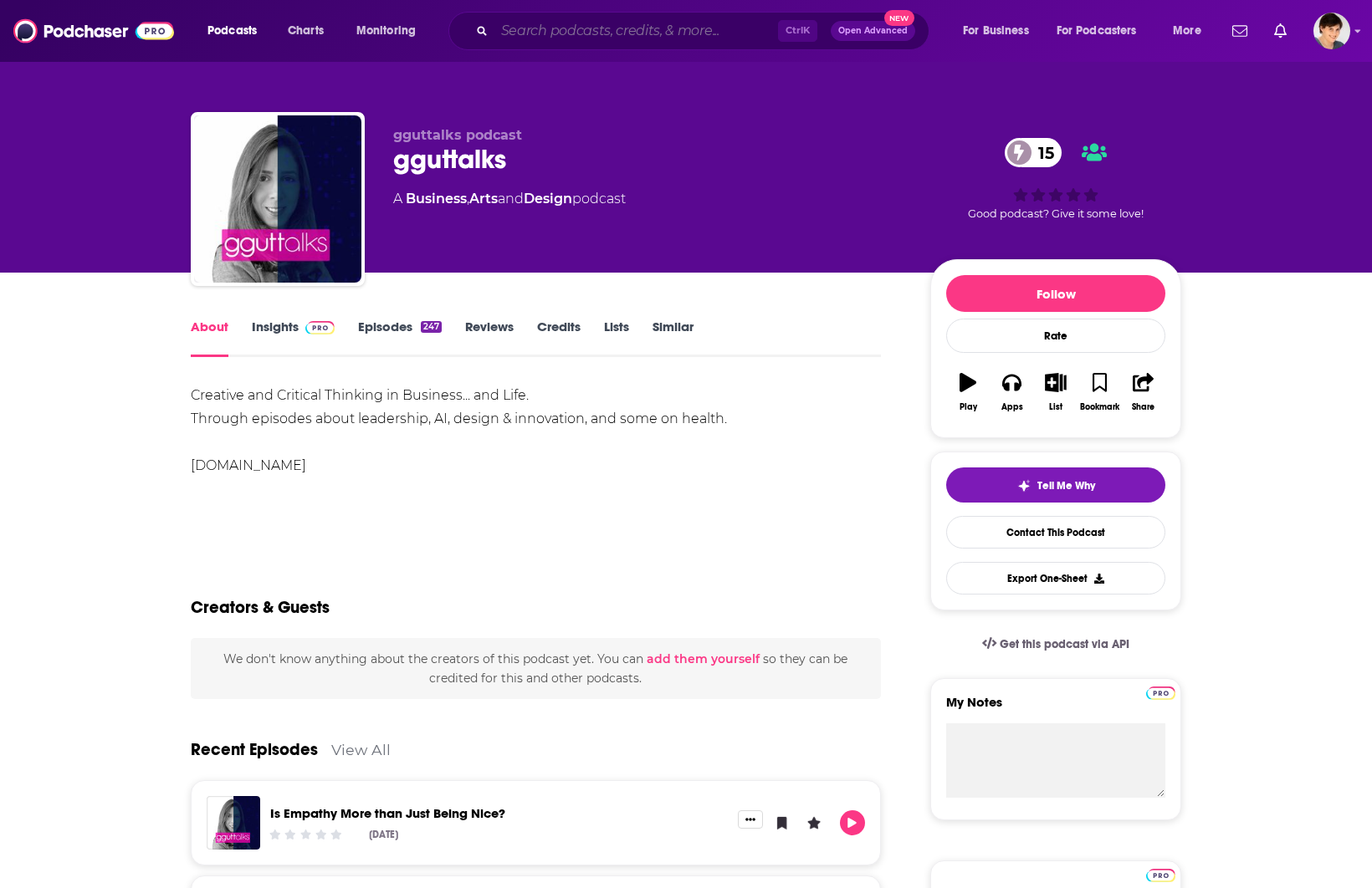
click at [546, 26] on input "Search podcasts, credits, & more..." at bounding box center [636, 30] width 284 height 26
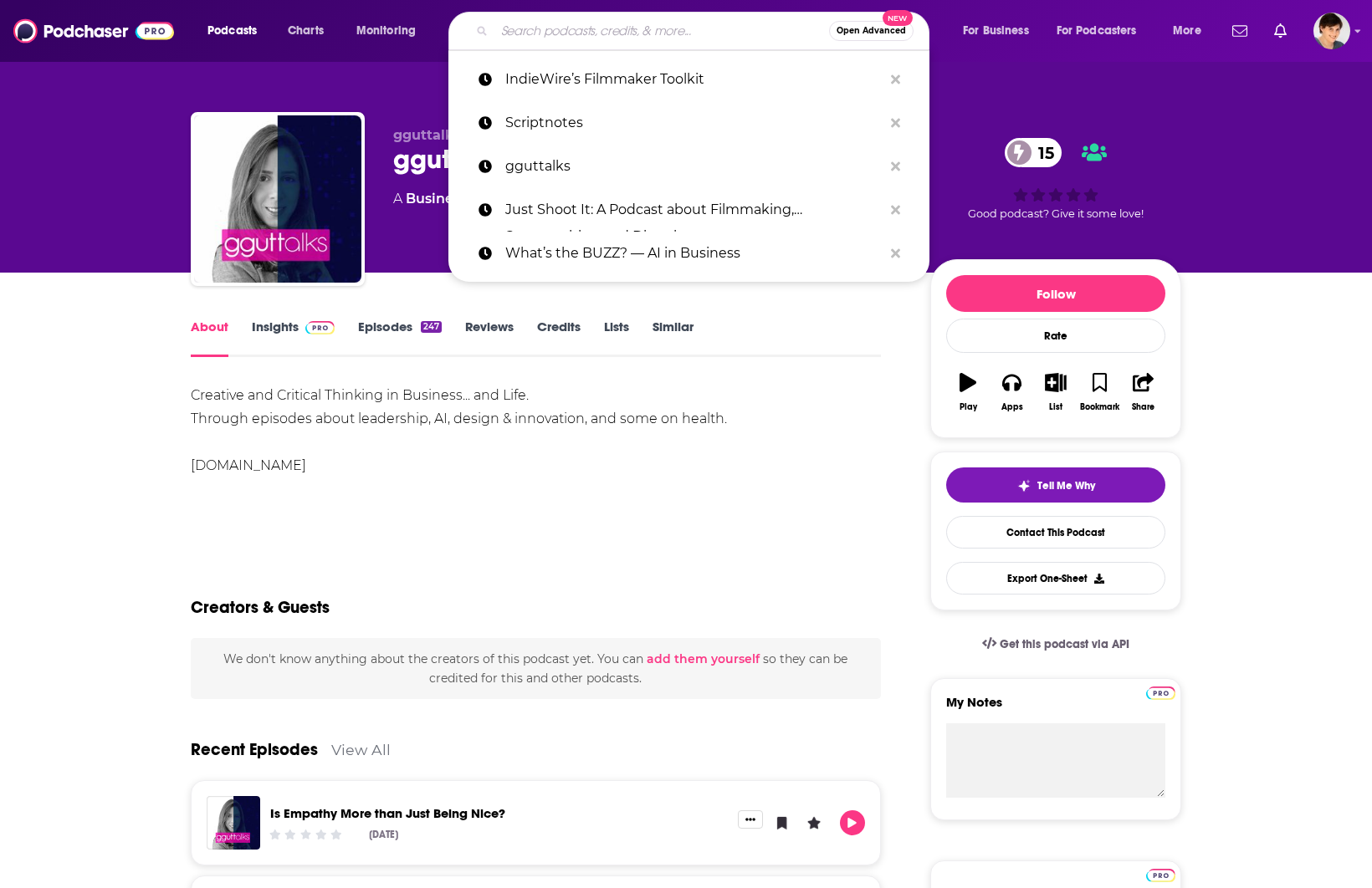
paste input "We Live to Build"
type input "We Live to Build"
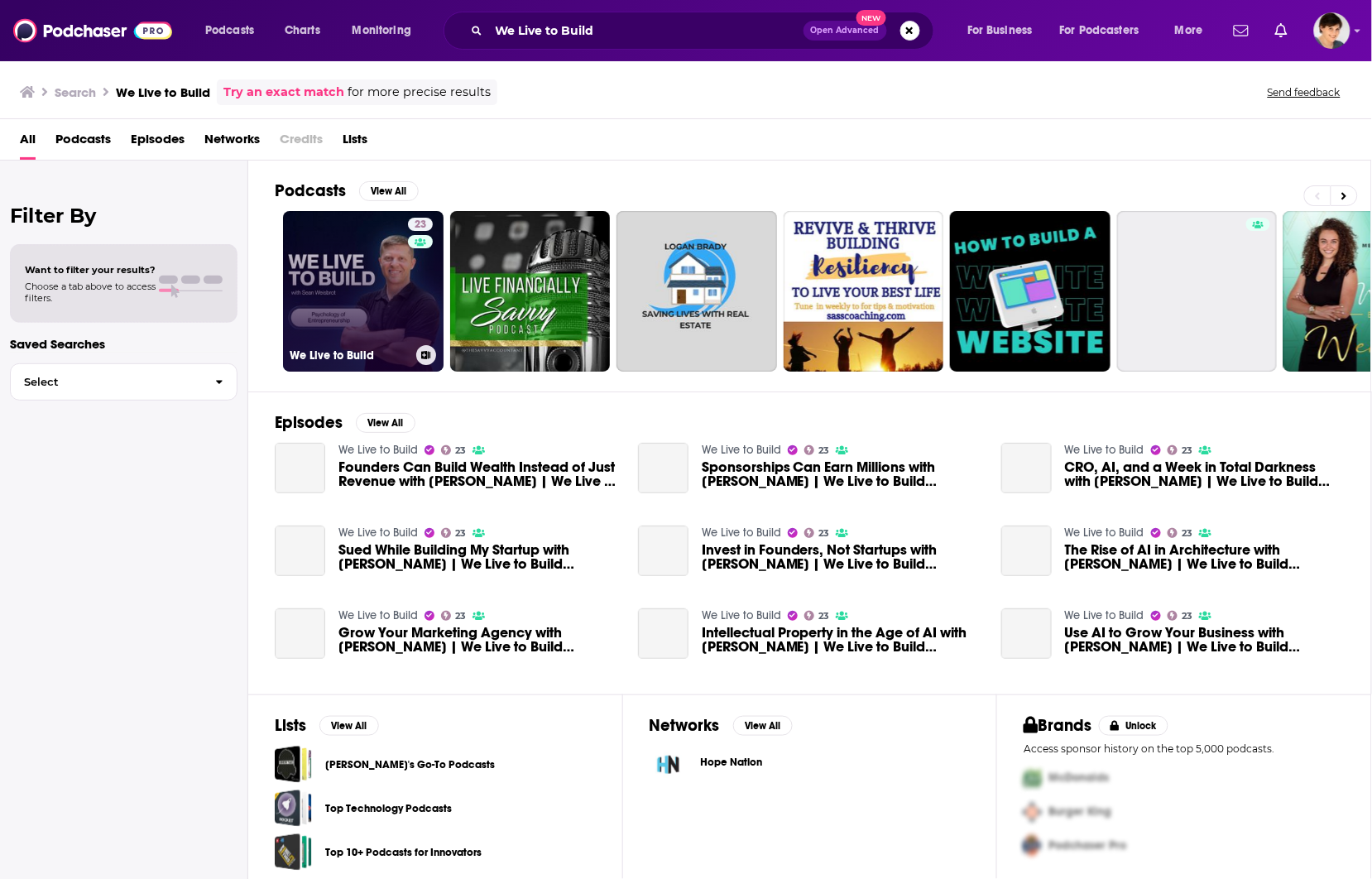
click at [342, 274] on link "23 We Live to Build" at bounding box center [363, 292] width 160 height 160
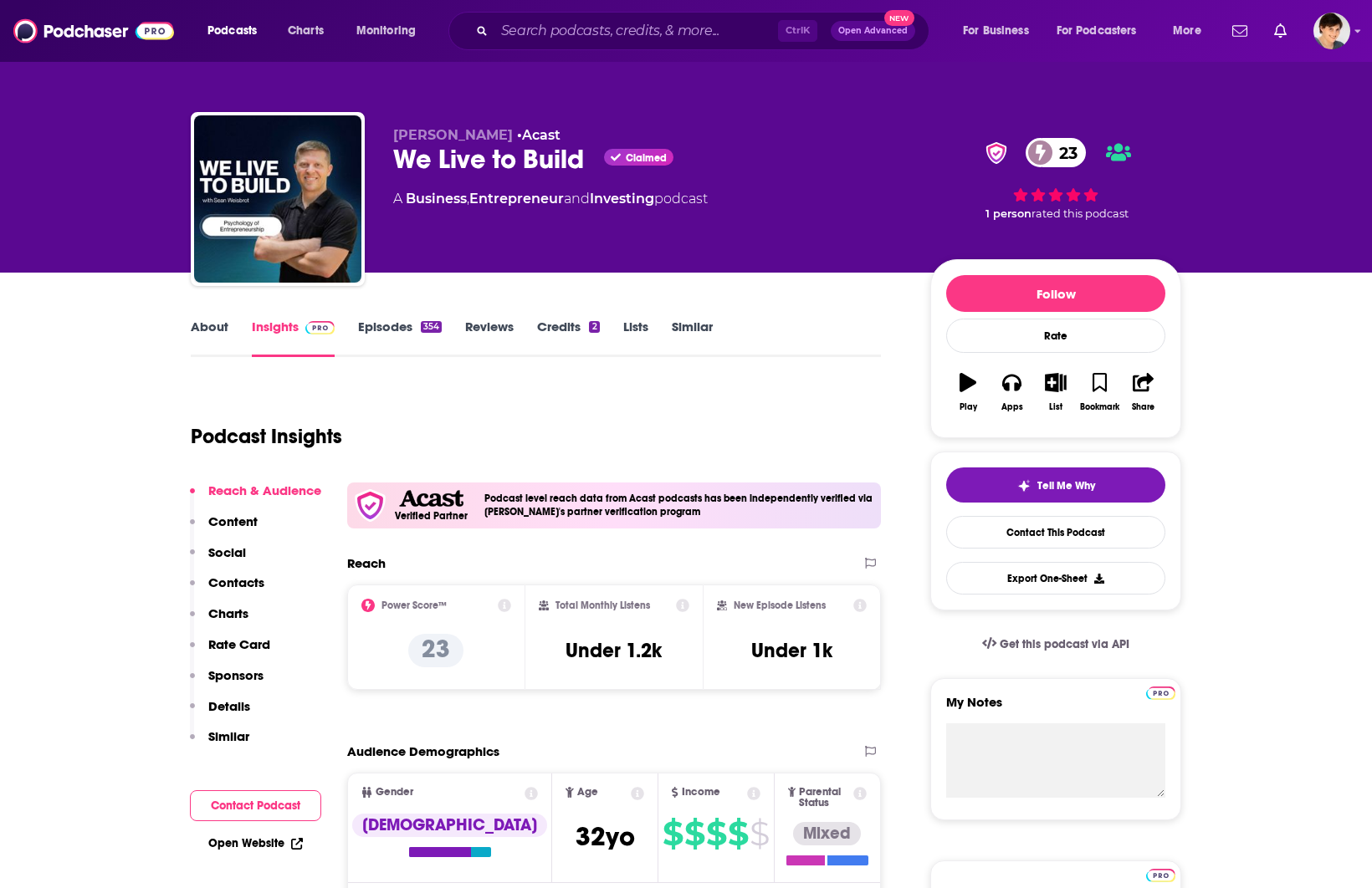
click at [202, 323] on link "About" at bounding box center [209, 338] width 38 height 38
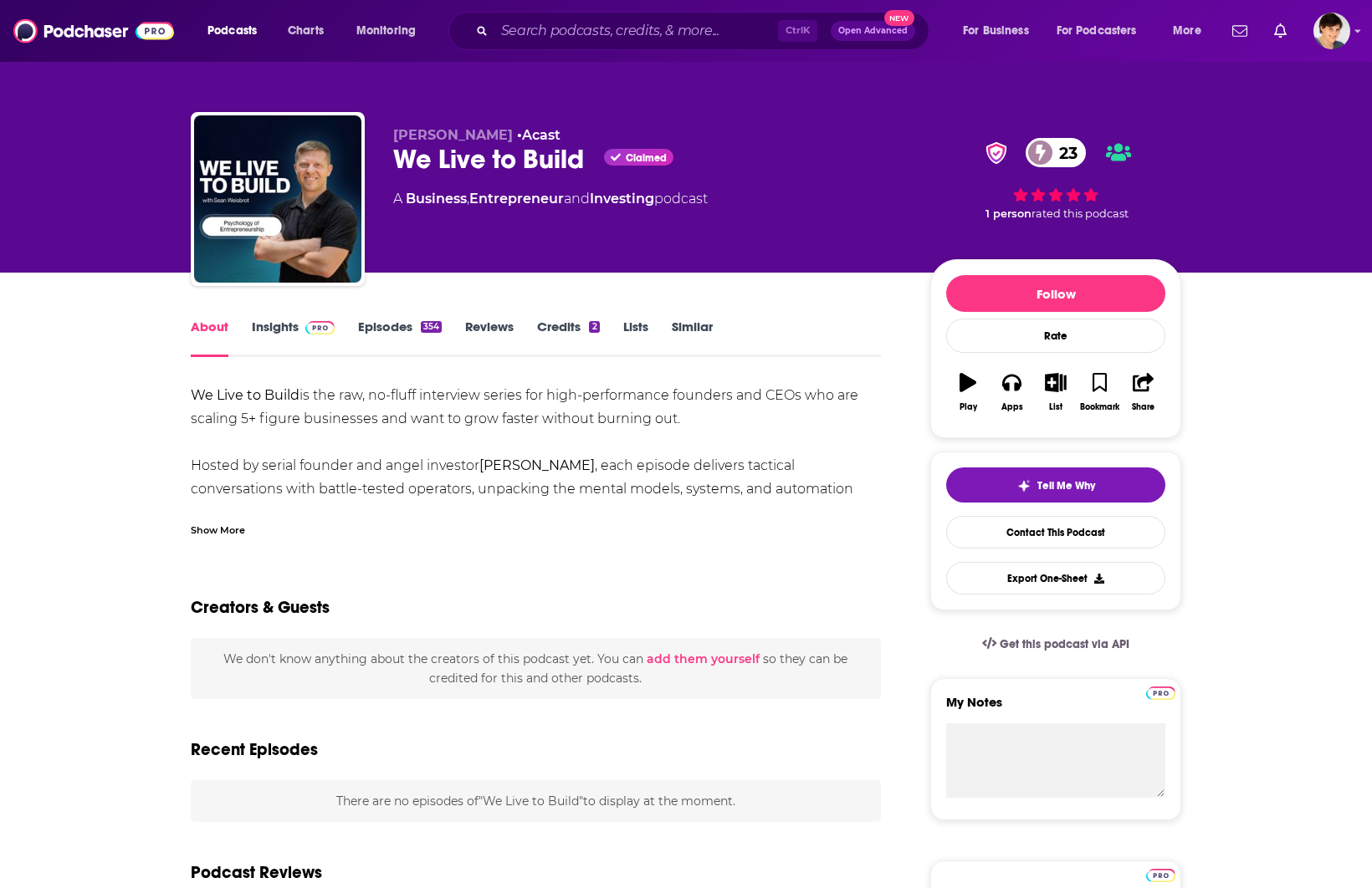
click at [228, 536] on div "Show More" at bounding box center [218, 529] width 55 height 16
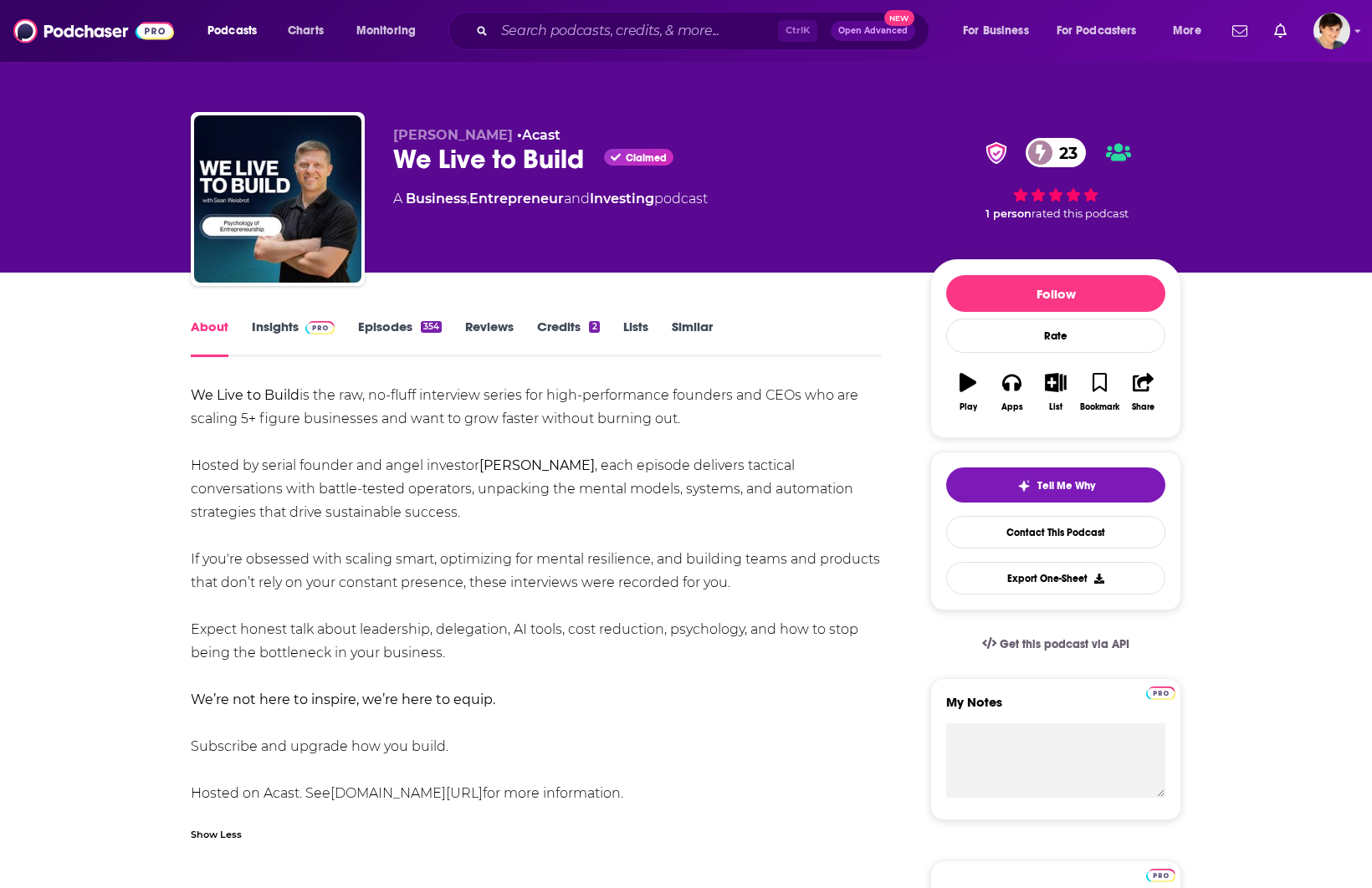
click at [382, 337] on link "Episodes 354" at bounding box center [400, 338] width 84 height 38
